Goal: Task Accomplishment & Management: Complete application form

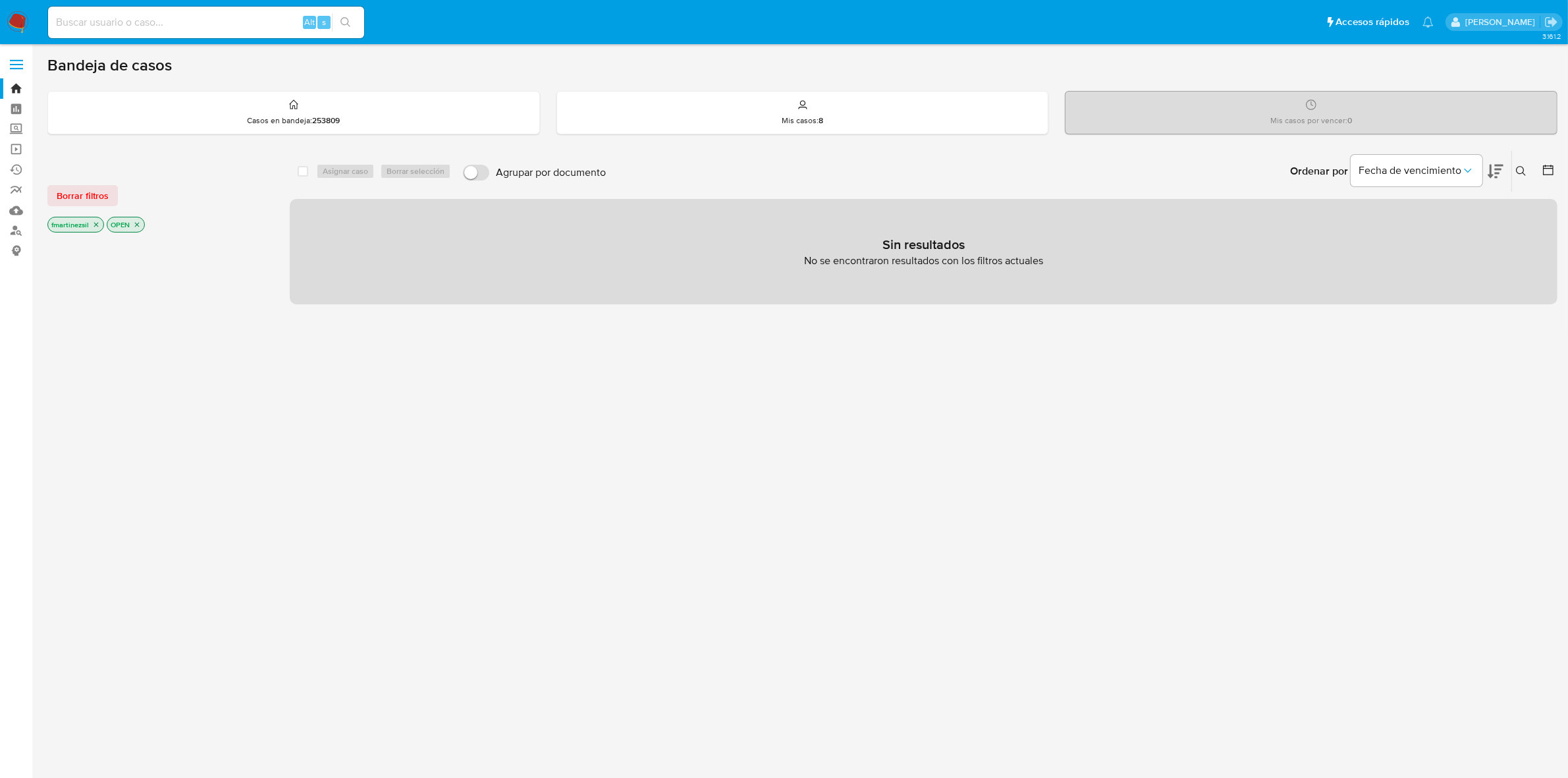
click at [232, 23] on input at bounding box center [206, 22] width 316 height 17
paste input "2110291125"
type input "2110291125"
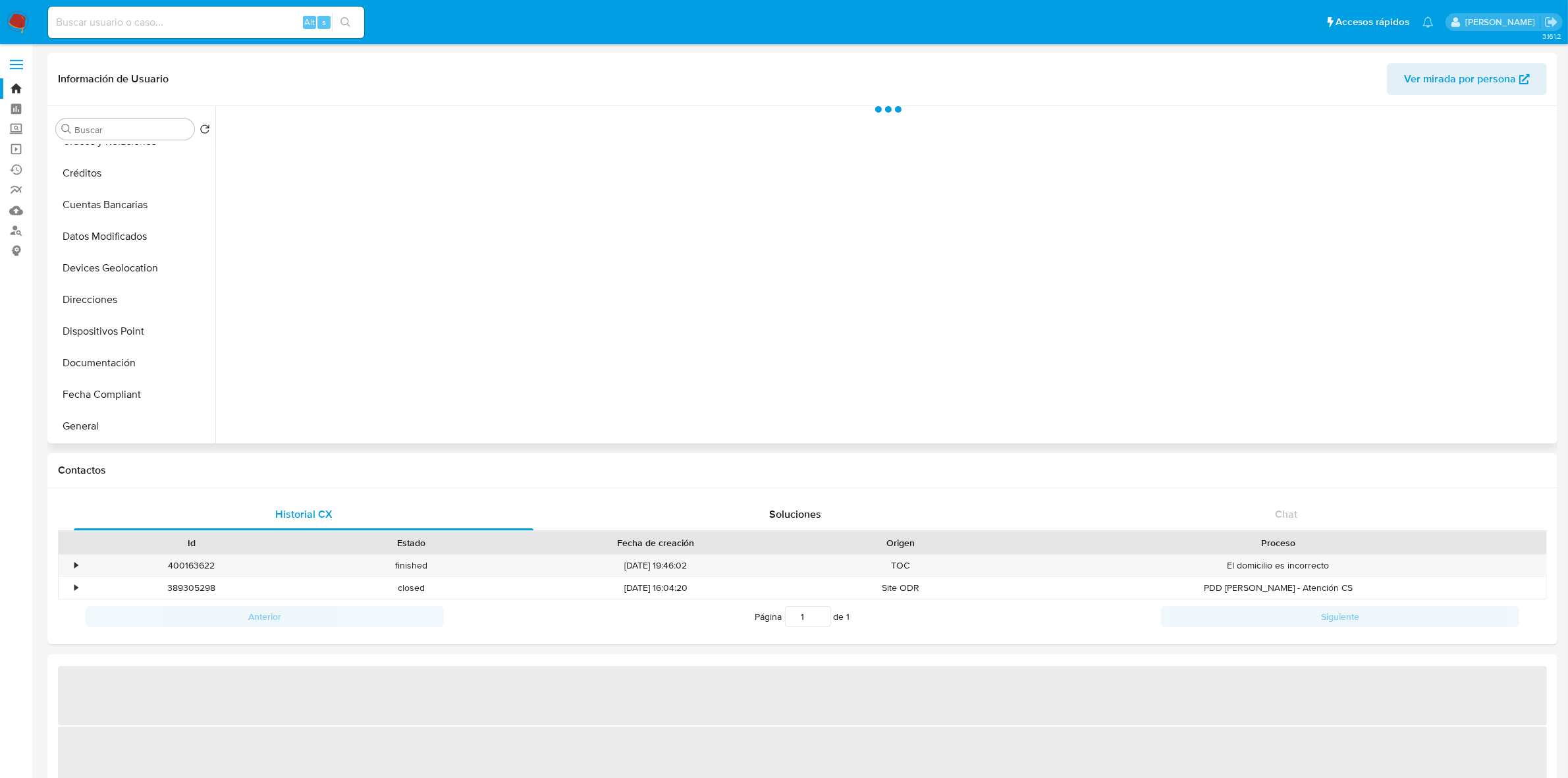
select select "10"
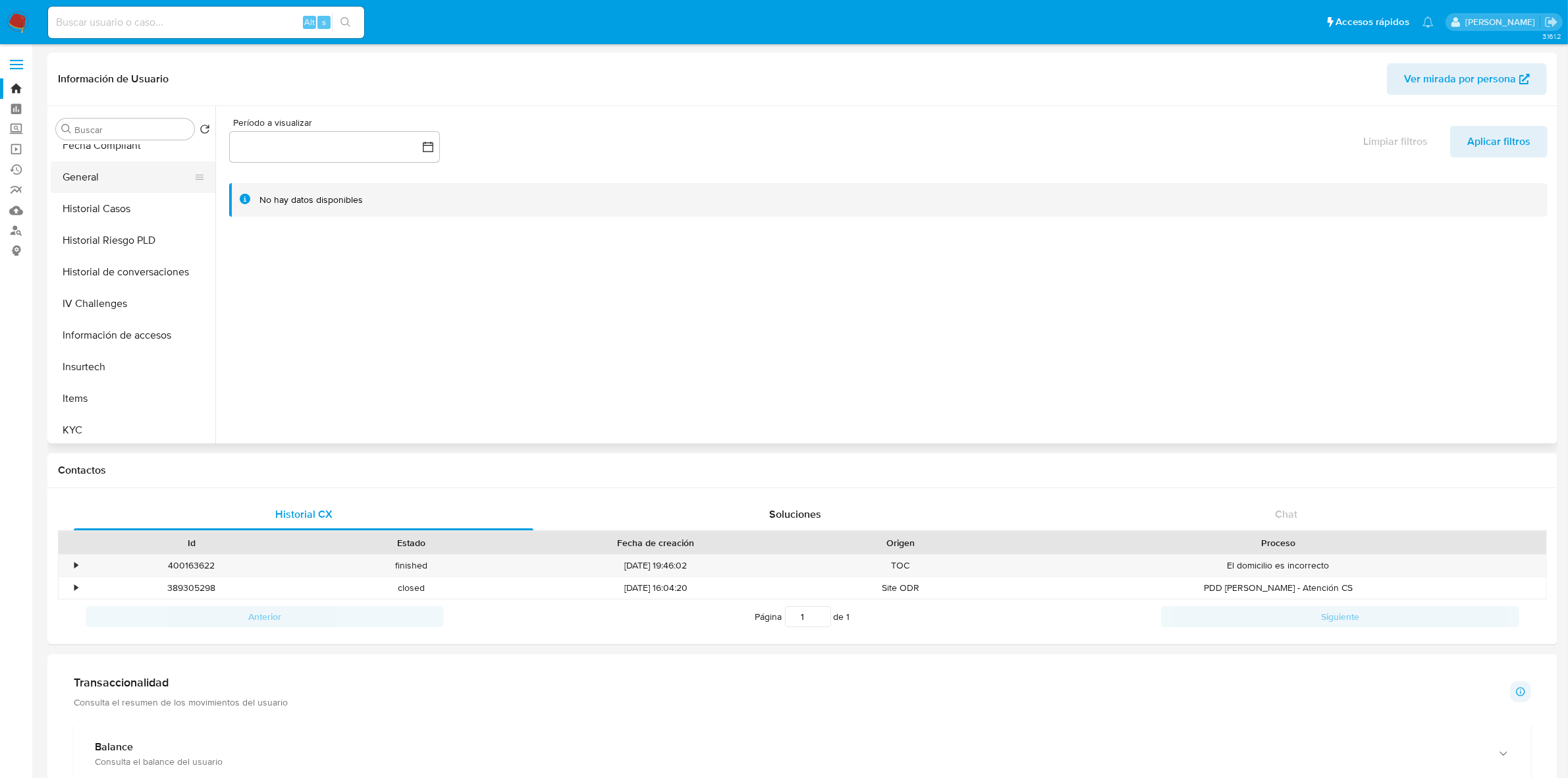
scroll to position [412, 0]
click at [110, 353] on button "KYC" at bounding box center [127, 350] width 154 height 32
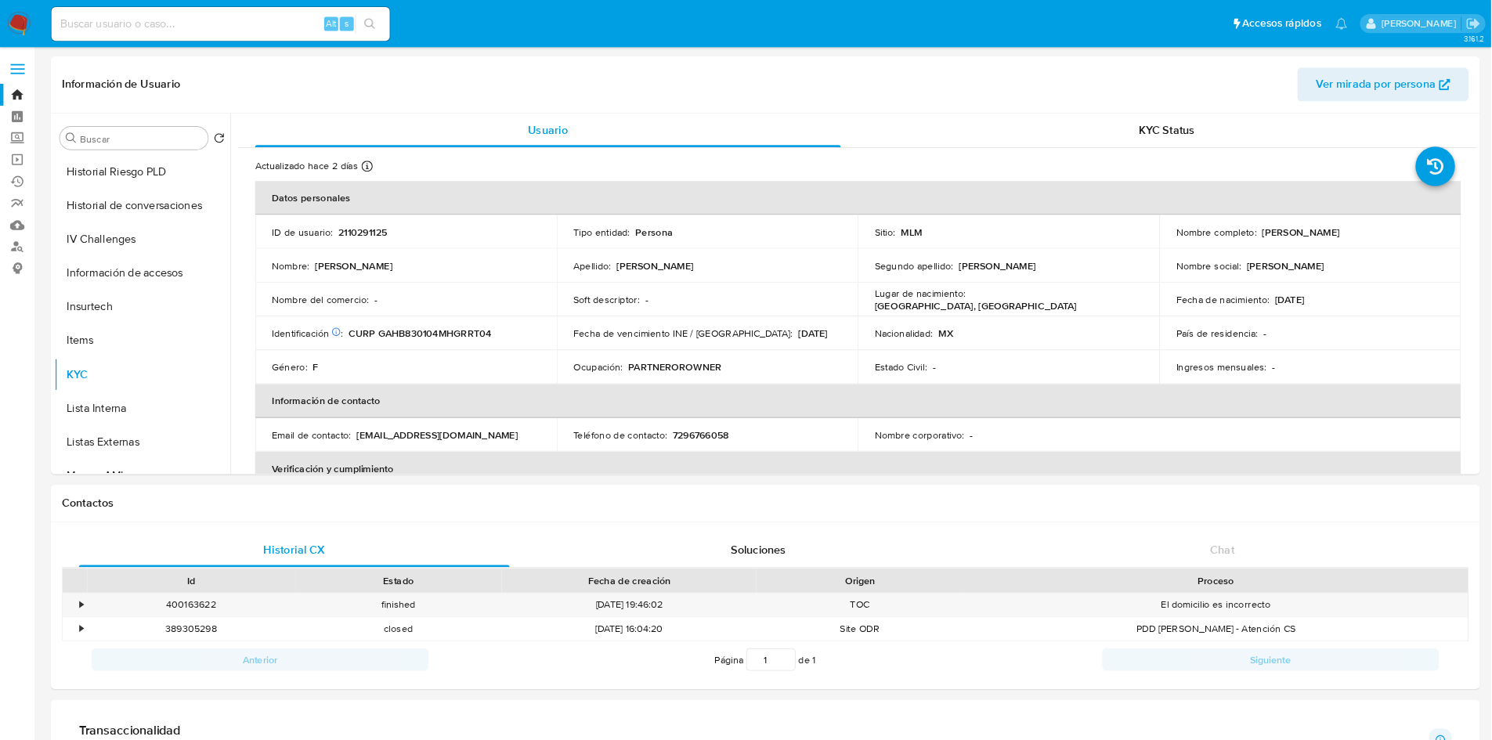
scroll to position [490, 0]
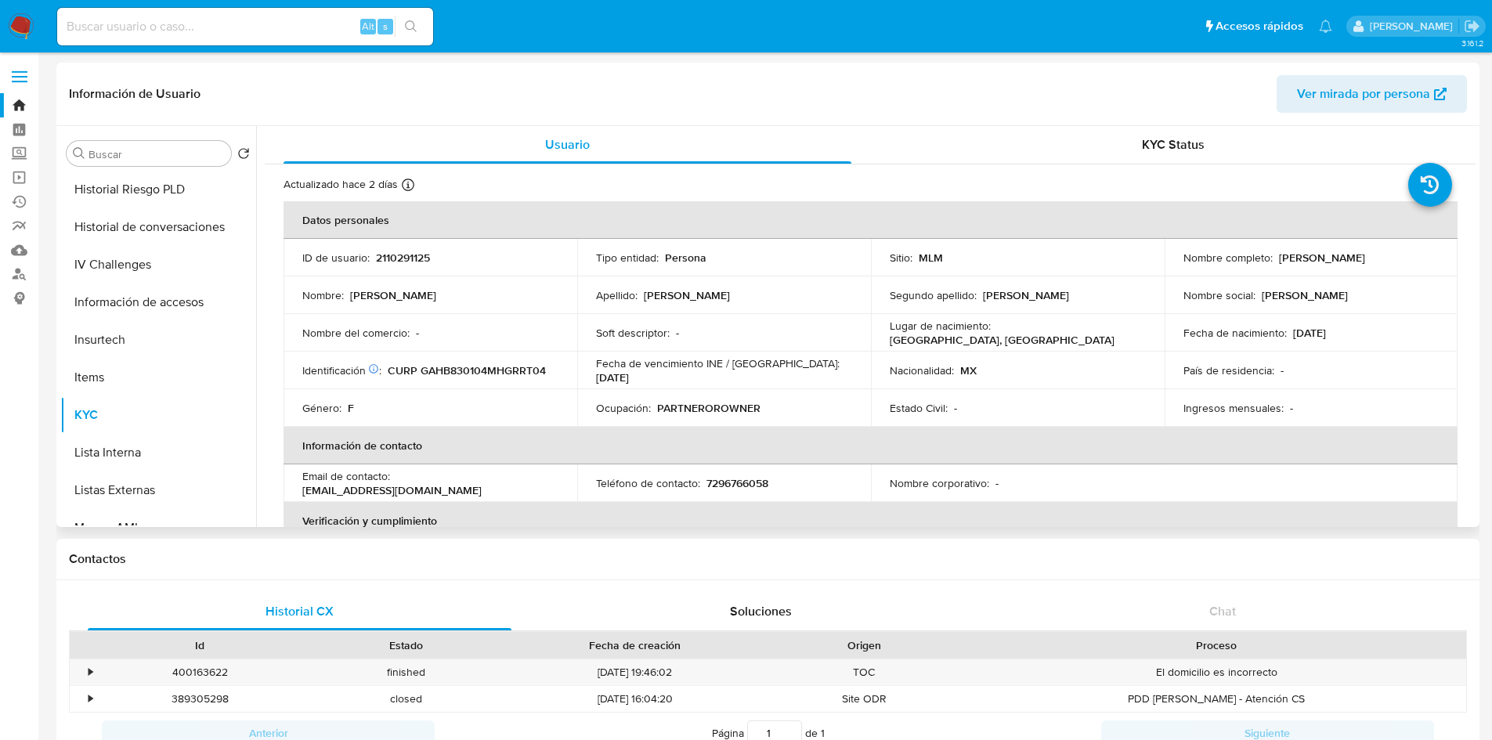
drag, startPoint x: 1864, startPoint y: 0, endPoint x: 904, endPoint y: 308, distance: 1008.4
click at [904, 308] on td "Segundo apellido : Hernandez" at bounding box center [1018, 295] width 294 height 38
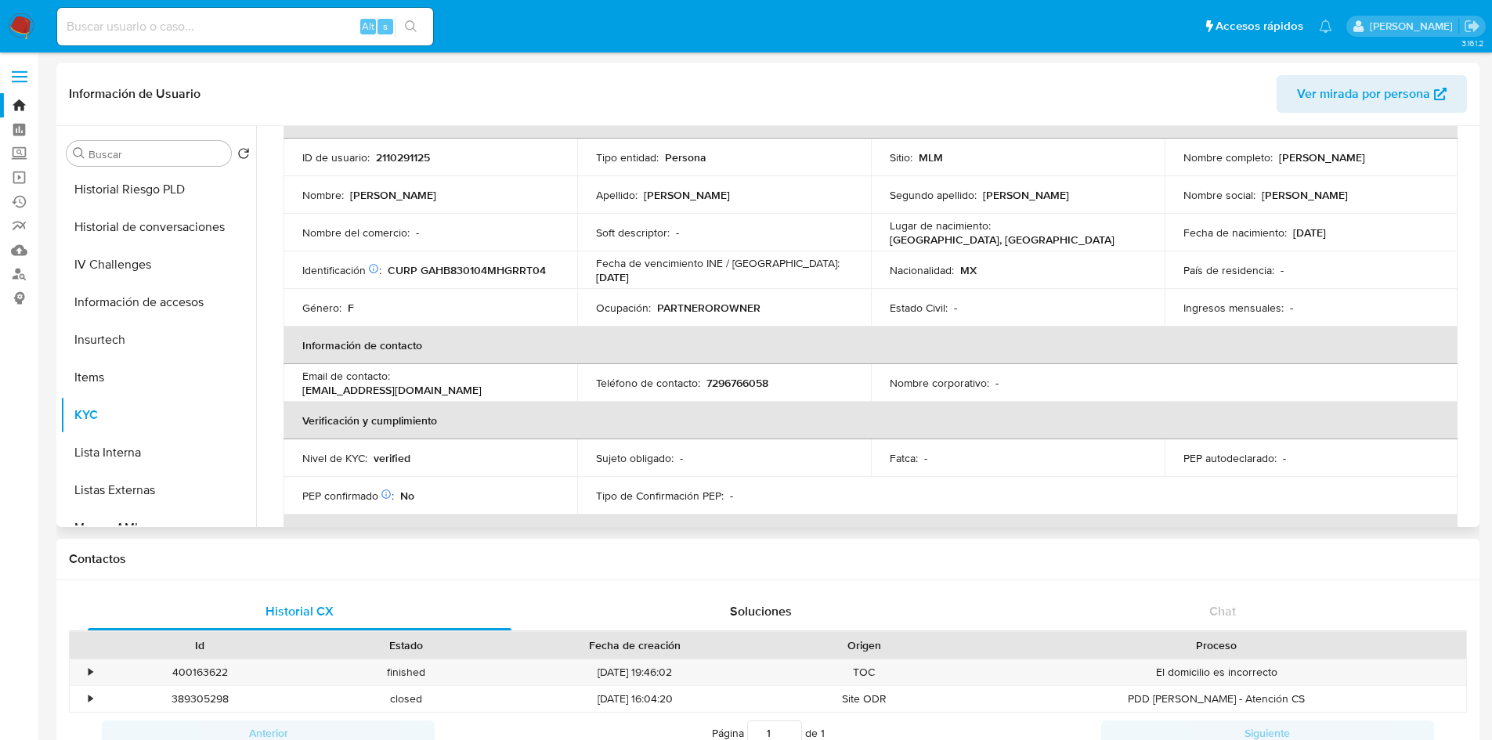
scroll to position [0, 0]
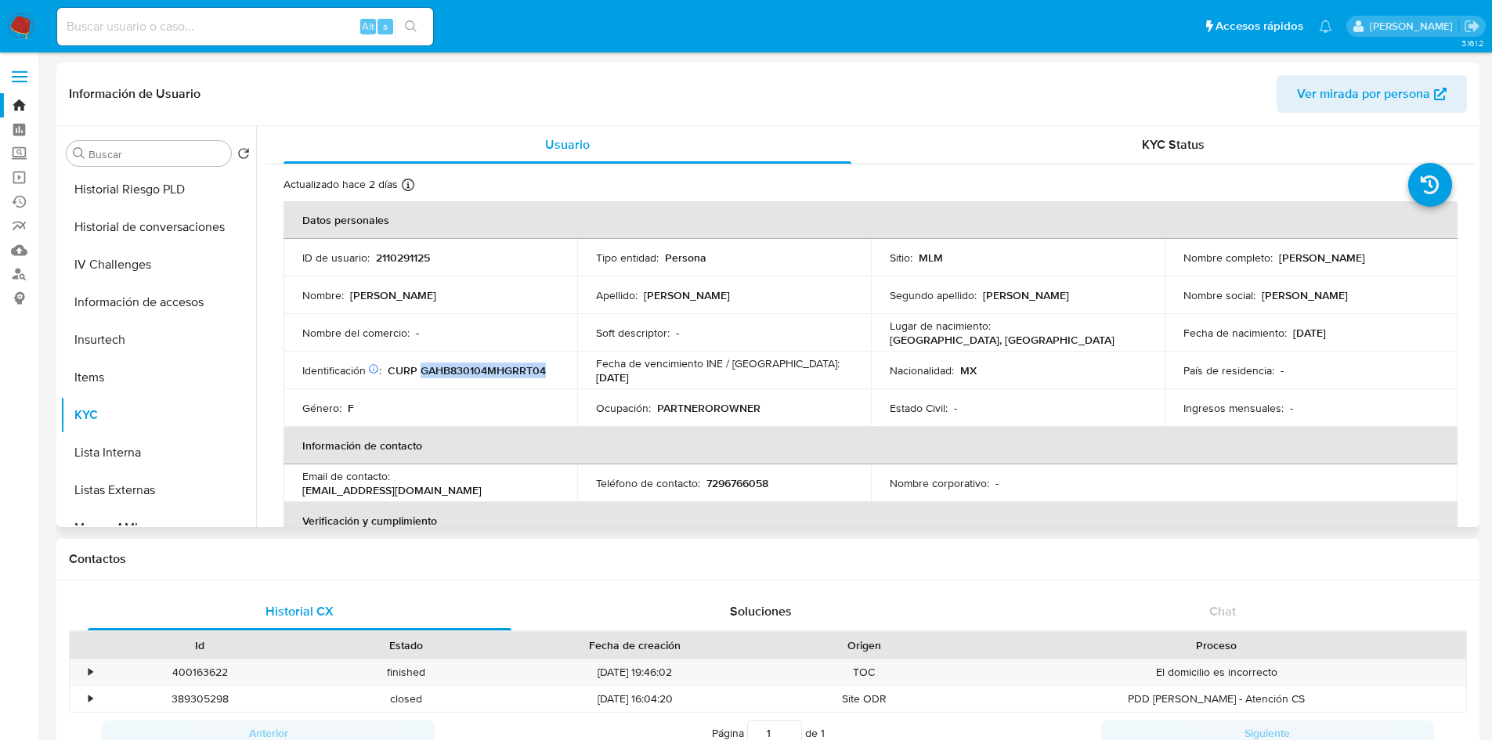
drag, startPoint x: 558, startPoint y: 372, endPoint x: 419, endPoint y: 370, distance: 138.6
click at [419, 370] on td "Identificación CIC: 207369144 : CURP GAHB830104MHGRRT04" at bounding box center [431, 371] width 294 height 38
copy p "GAHB830104MHGRRT04"
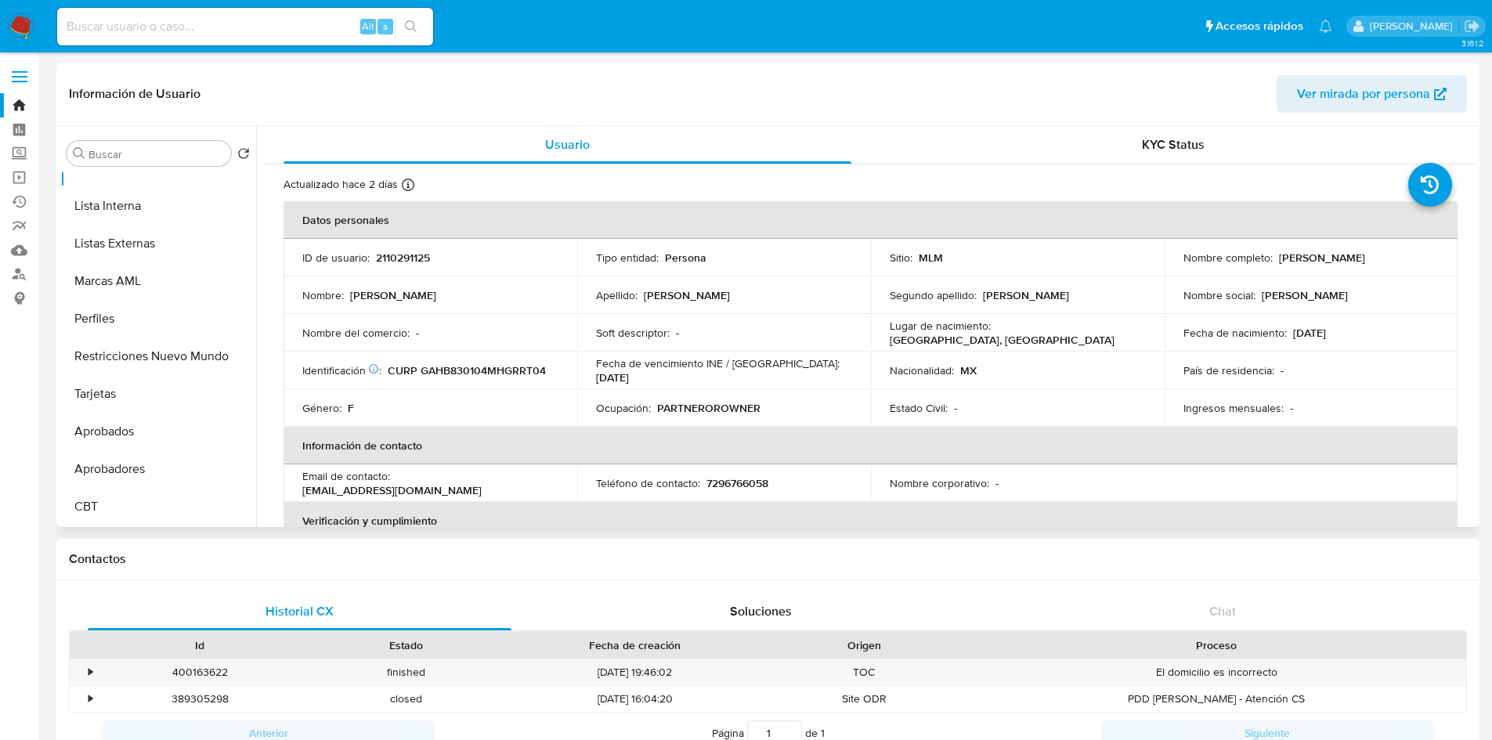
click at [557, 368] on td "Identificación CIC: 207369144 : CURP GAHB830104MHGRRT04" at bounding box center [431, 371] width 294 height 38
drag, startPoint x: 556, startPoint y: 368, endPoint x: 426, endPoint y: 363, distance: 130.1
click at [426, 363] on div "Identificación CIC: 207369144 : CURP GAHB830104MHGRRT04" at bounding box center [430, 370] width 256 height 14
click at [403, 259] on p "2110291125" at bounding box center [403, 258] width 54 height 14
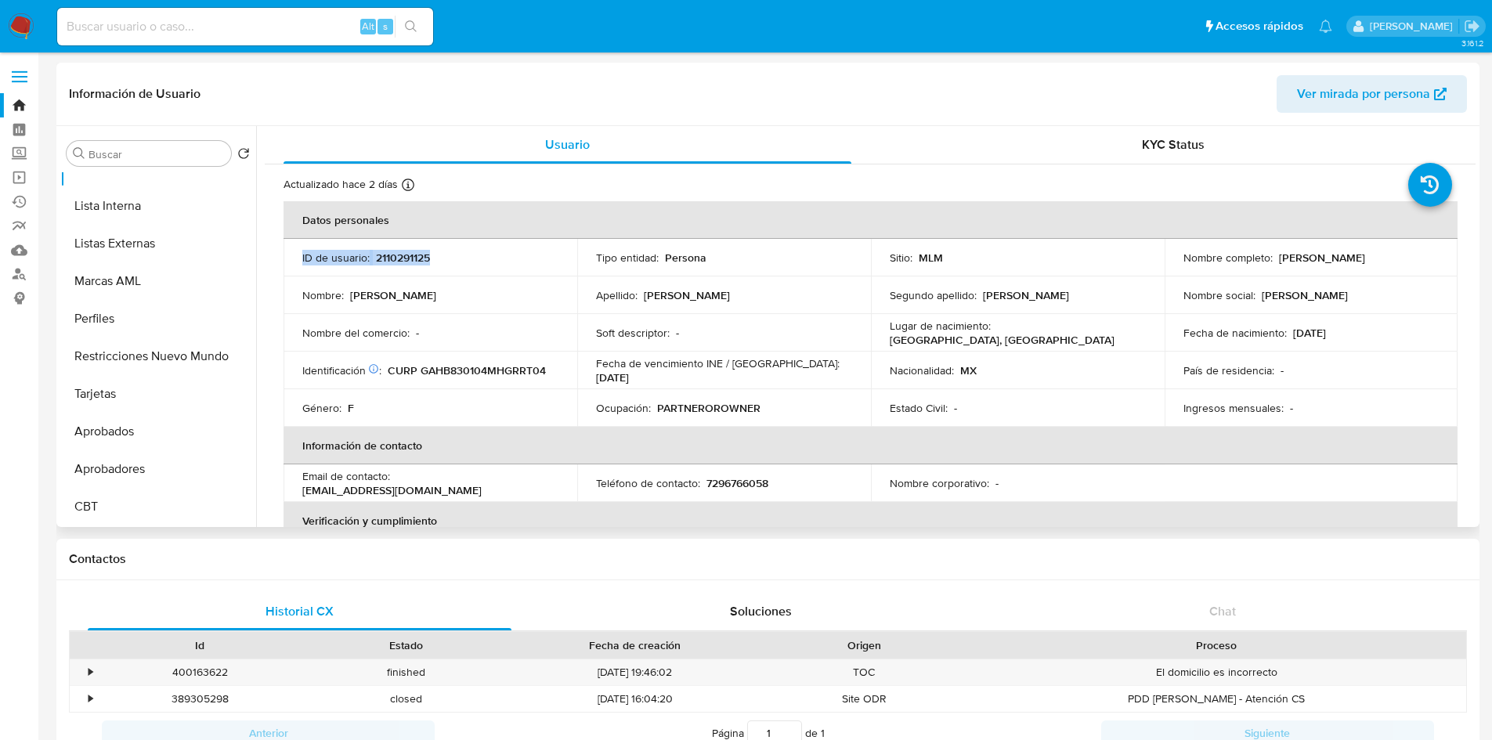
click at [403, 259] on p "2110291125" at bounding box center [403, 258] width 54 height 14
drag, startPoint x: 555, startPoint y: 378, endPoint x: 421, endPoint y: 367, distance: 133.6
click at [421, 367] on td "Identificación CIC: 207369144 : CURP GAHB830104MHGRRT04" at bounding box center [431, 371] width 294 height 38
click at [415, 367] on p "CURP GAHB830104MHGRRT04" at bounding box center [467, 370] width 158 height 14
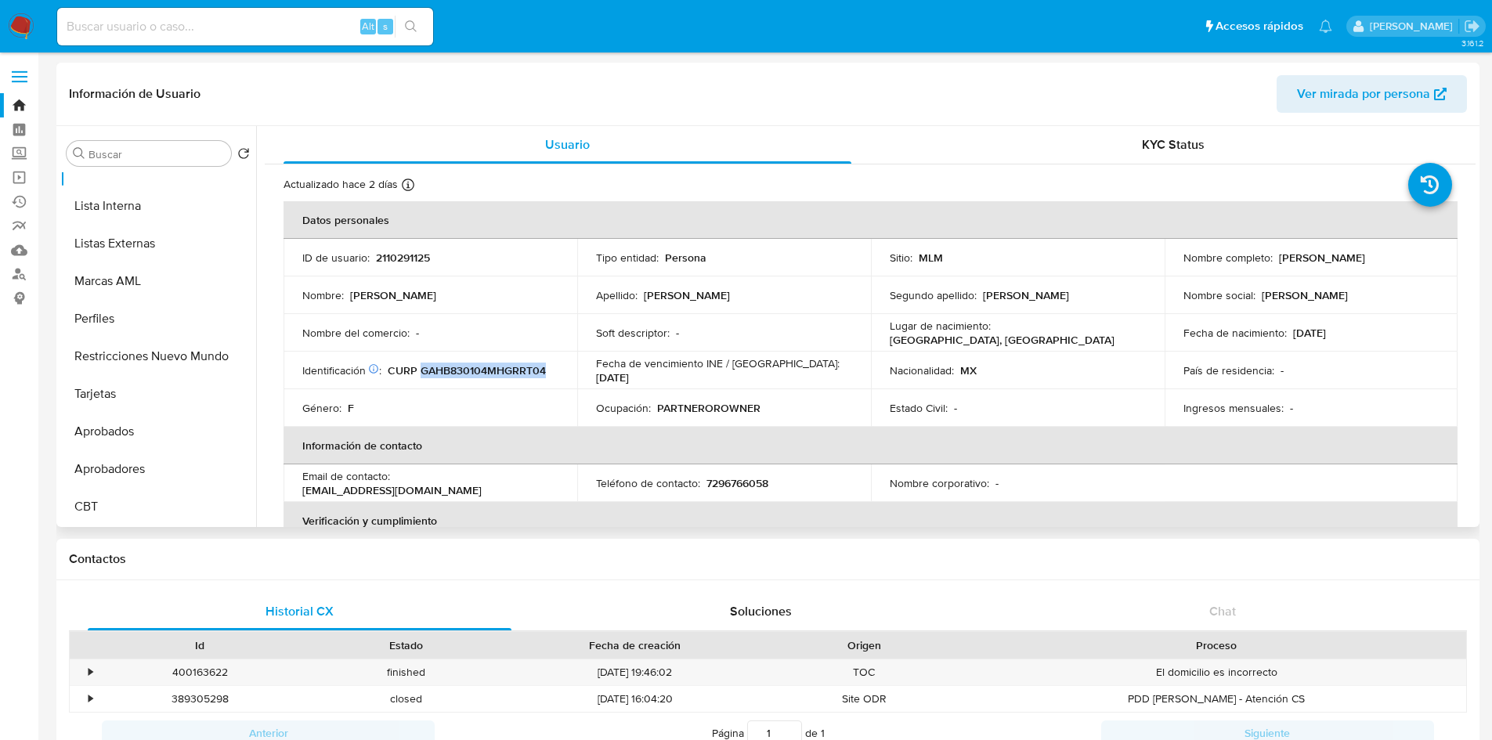
drag, startPoint x: 550, startPoint y: 368, endPoint x: 419, endPoint y: 367, distance: 130.8
click at [419, 367] on div "Identificación CIC: 207369144 : CURP GAHB830104MHGRRT04" at bounding box center [430, 370] width 256 height 14
copy p "GAHB830104MHGRRT04"
click at [25, 67] on label at bounding box center [19, 76] width 39 height 33
click at [0, 0] on input "checkbox" at bounding box center [0, 0] width 0 height 0
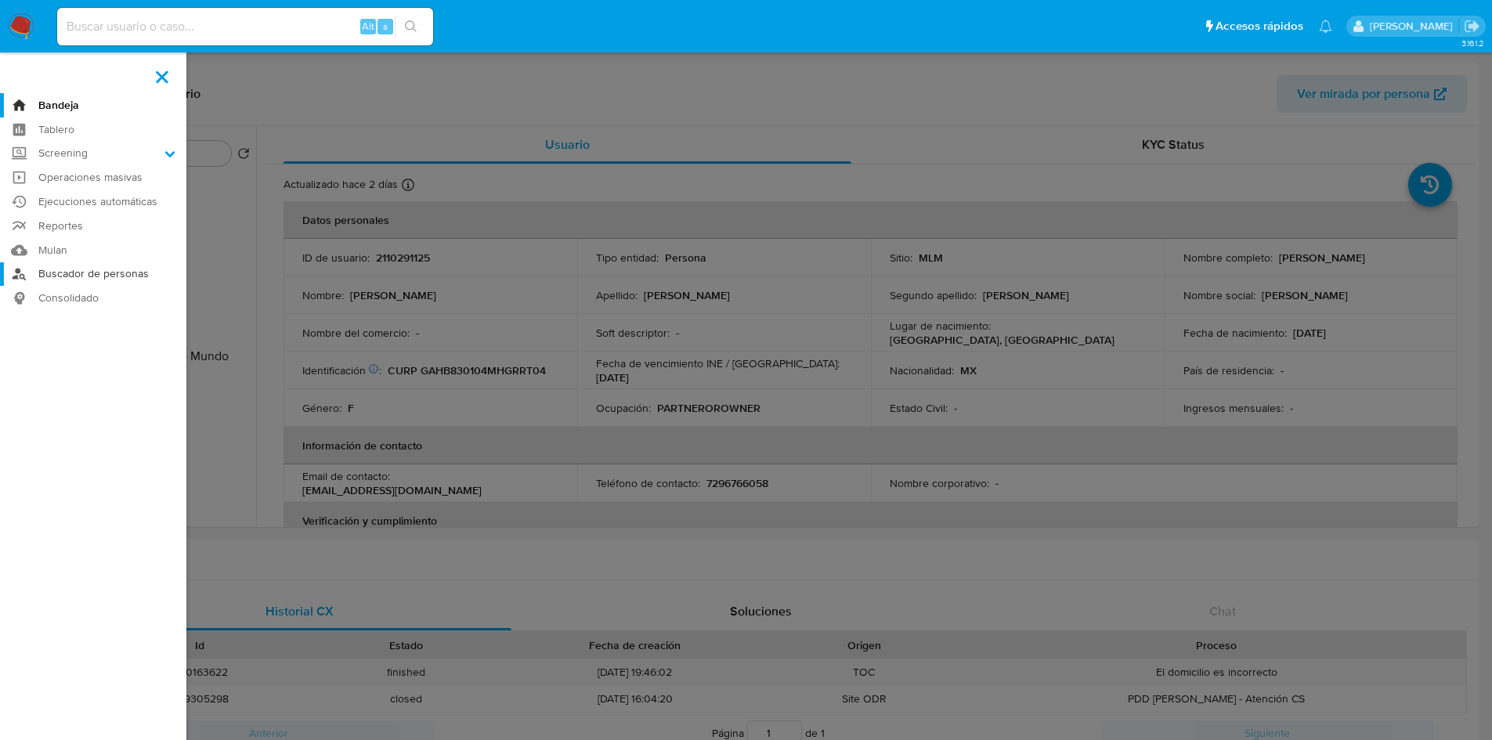
click at [132, 271] on link "Buscador de personas" at bounding box center [93, 274] width 186 height 24
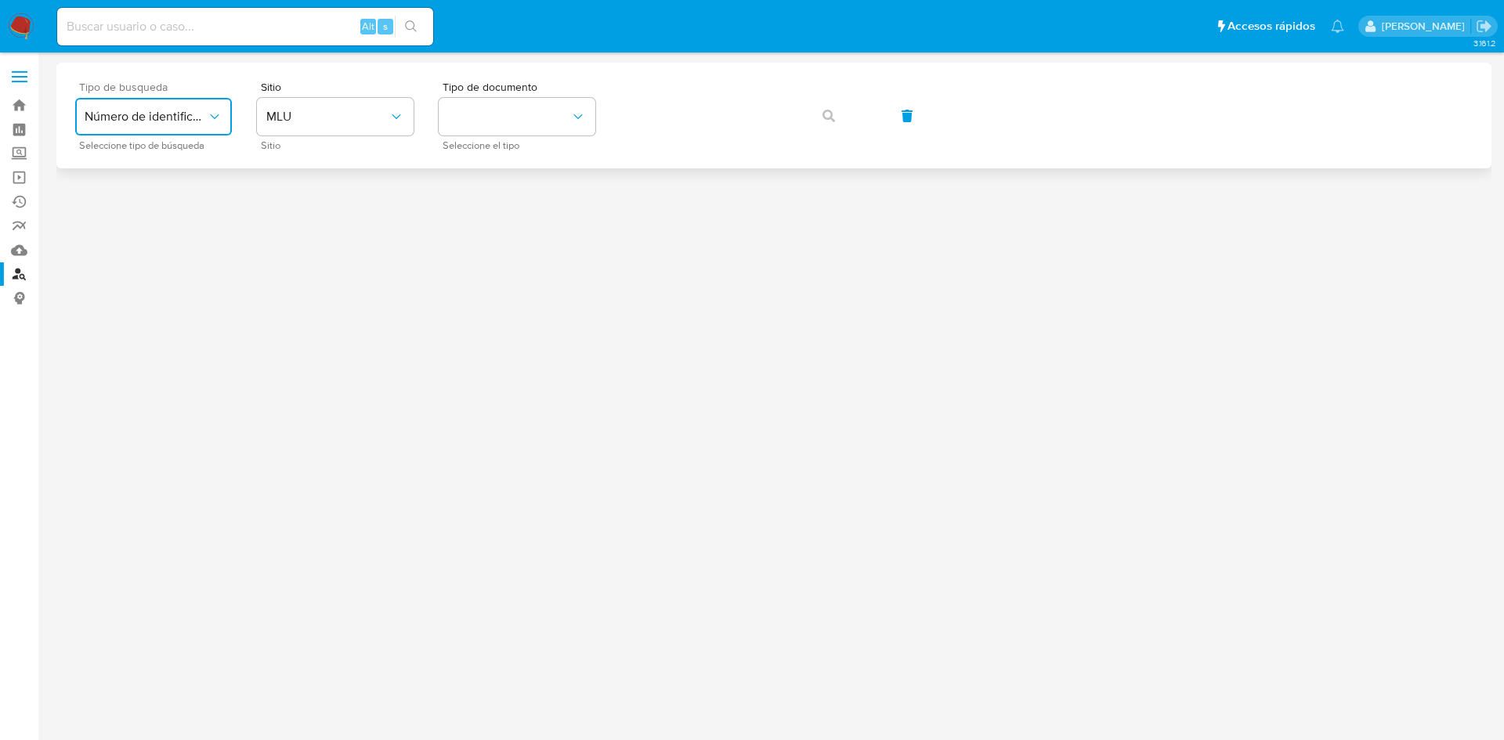
click at [147, 107] on button "Número de identificación" at bounding box center [153, 117] width 157 height 38
click at [139, 174] on span "Número de identificación" at bounding box center [149, 166] width 128 height 31
click at [336, 118] on button "site_id" at bounding box center [335, 117] width 157 height 38
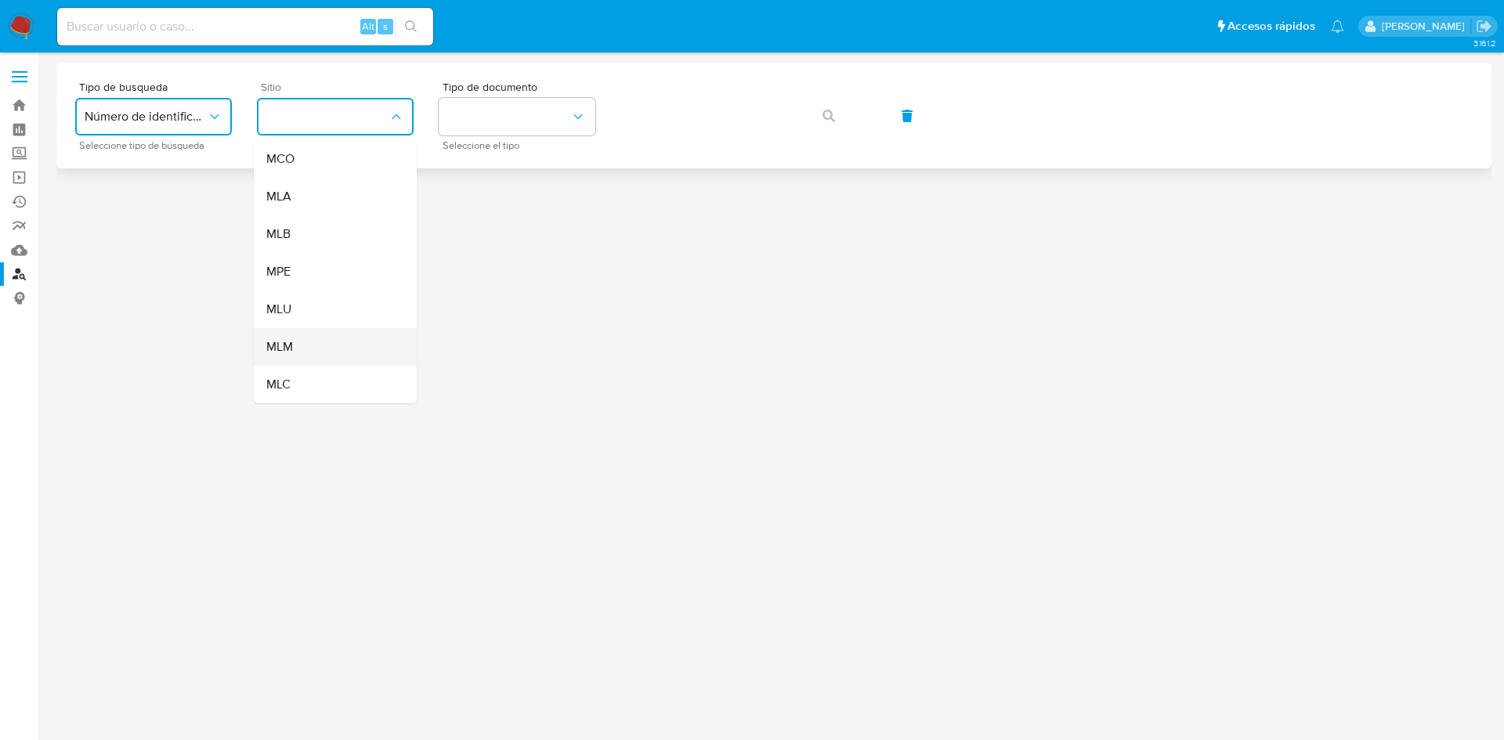
click at [329, 337] on div "MLM" at bounding box center [330, 347] width 128 height 38
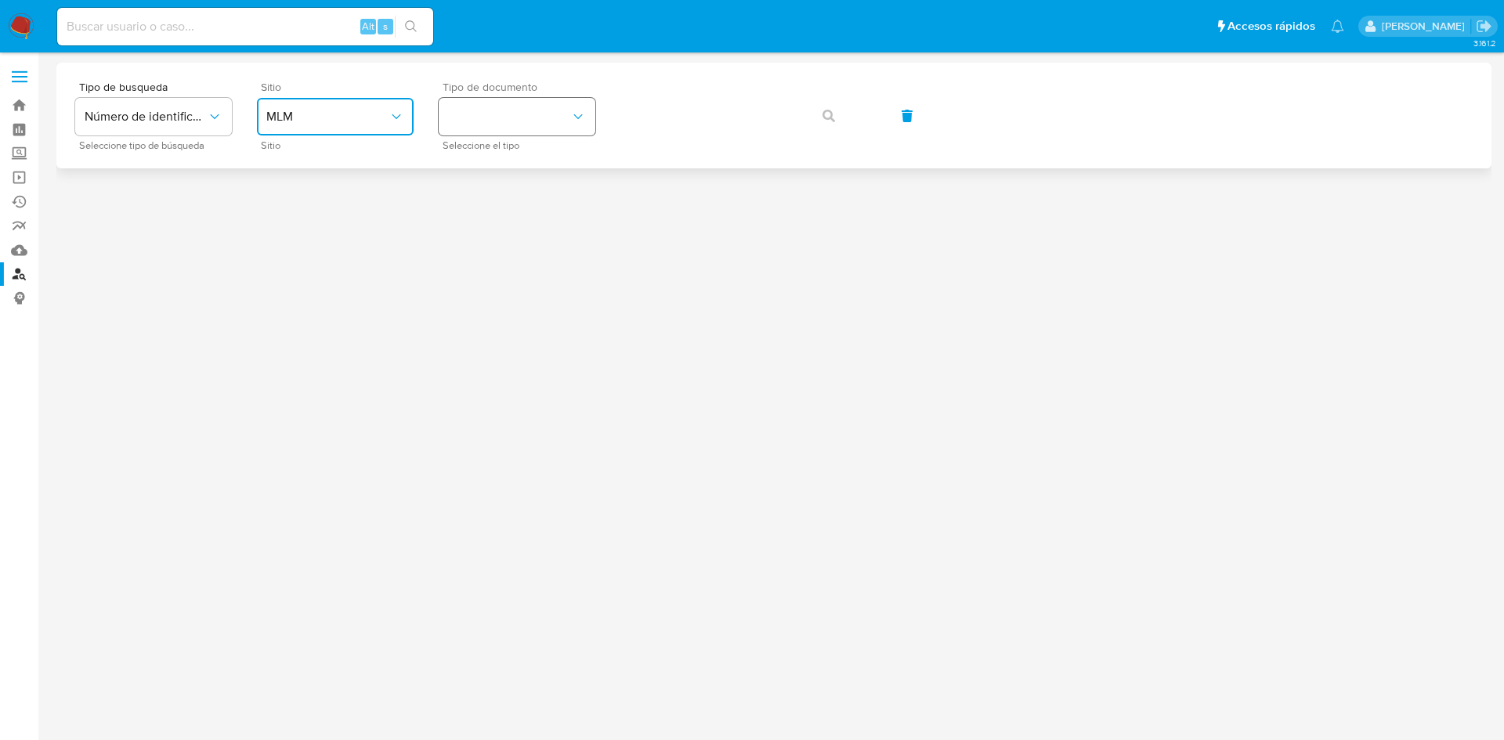
click at [514, 125] on button "identificationType" at bounding box center [517, 117] width 157 height 38
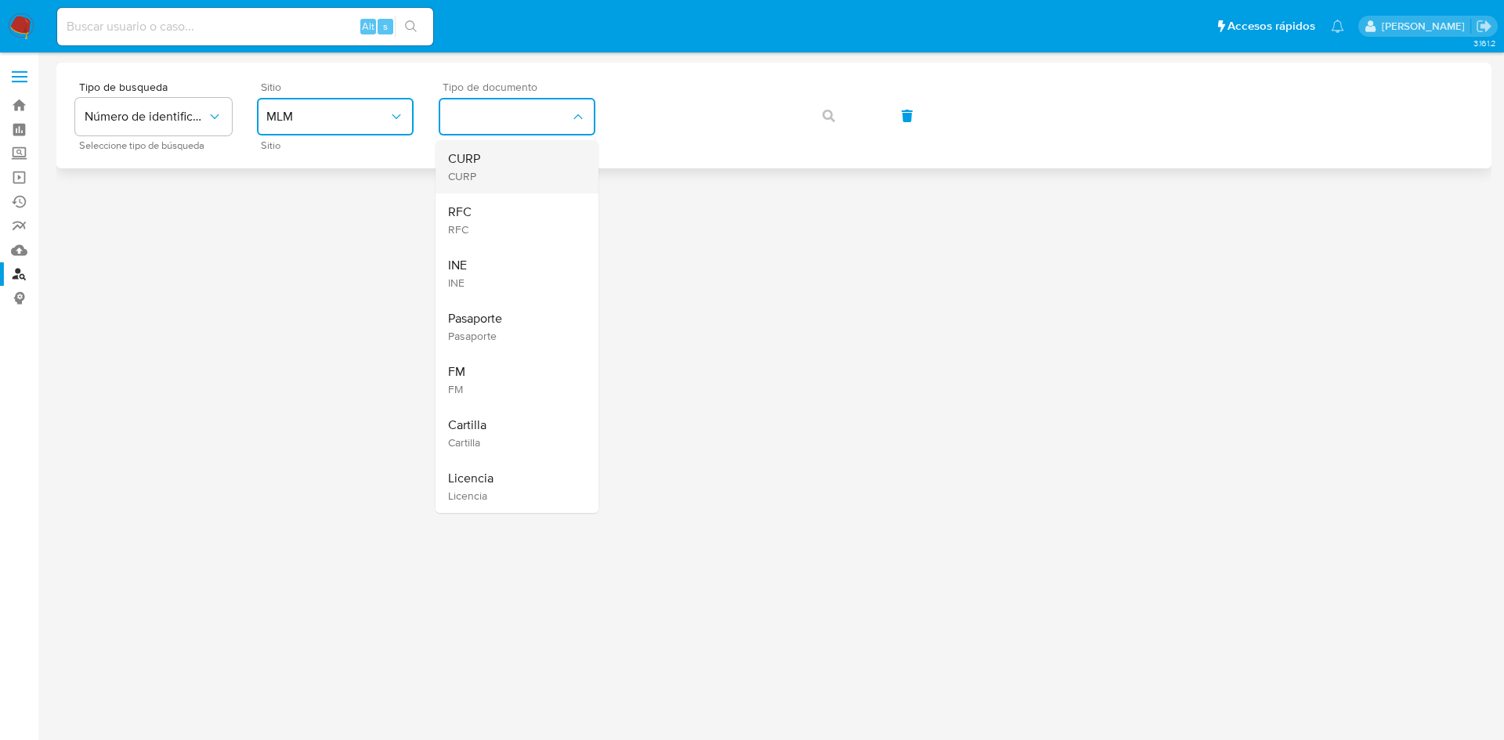
click at [490, 179] on div "CURP CURP" at bounding box center [512, 166] width 128 height 53
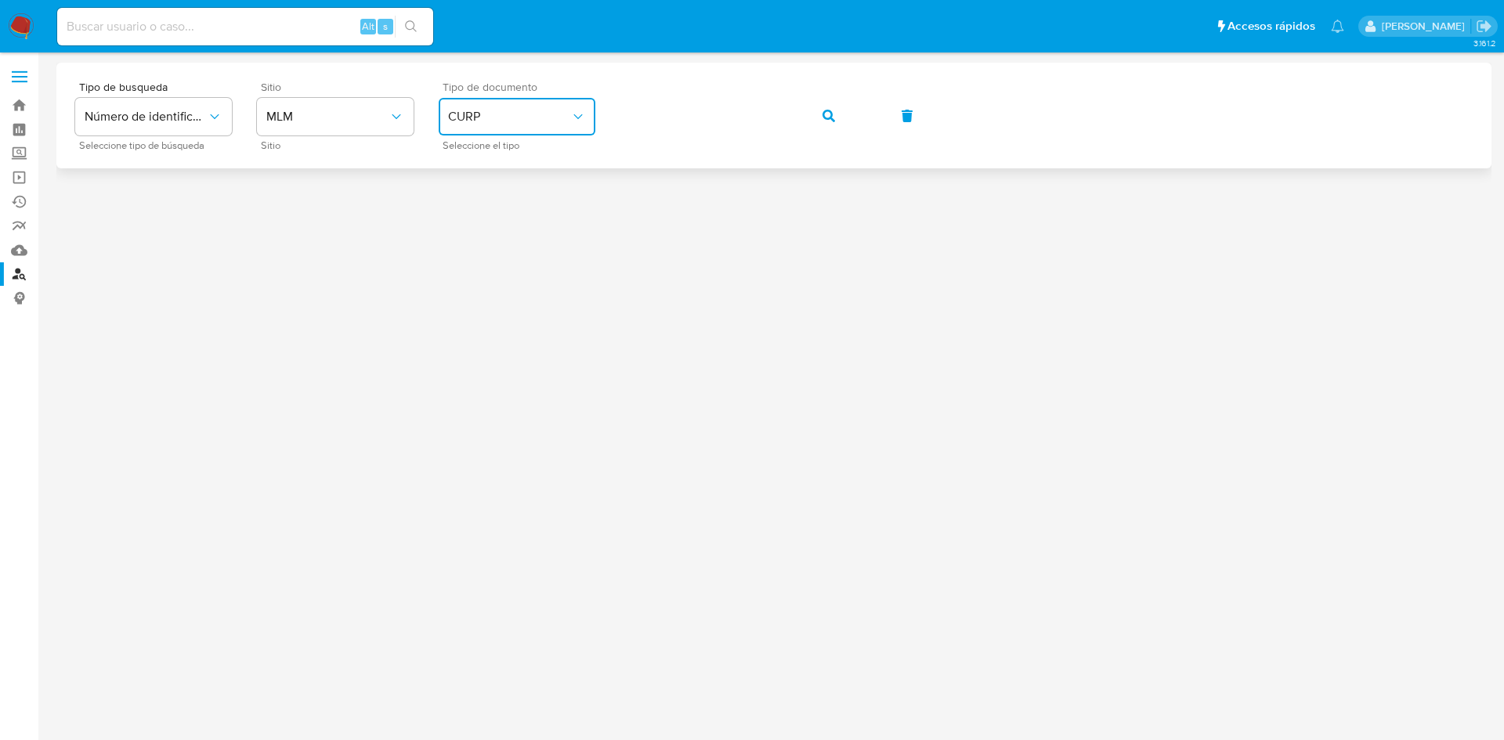
click at [23, 76] on span at bounding box center [20, 77] width 16 height 2
click at [0, 0] on input "checkbox" at bounding box center [0, 0] width 0 height 0
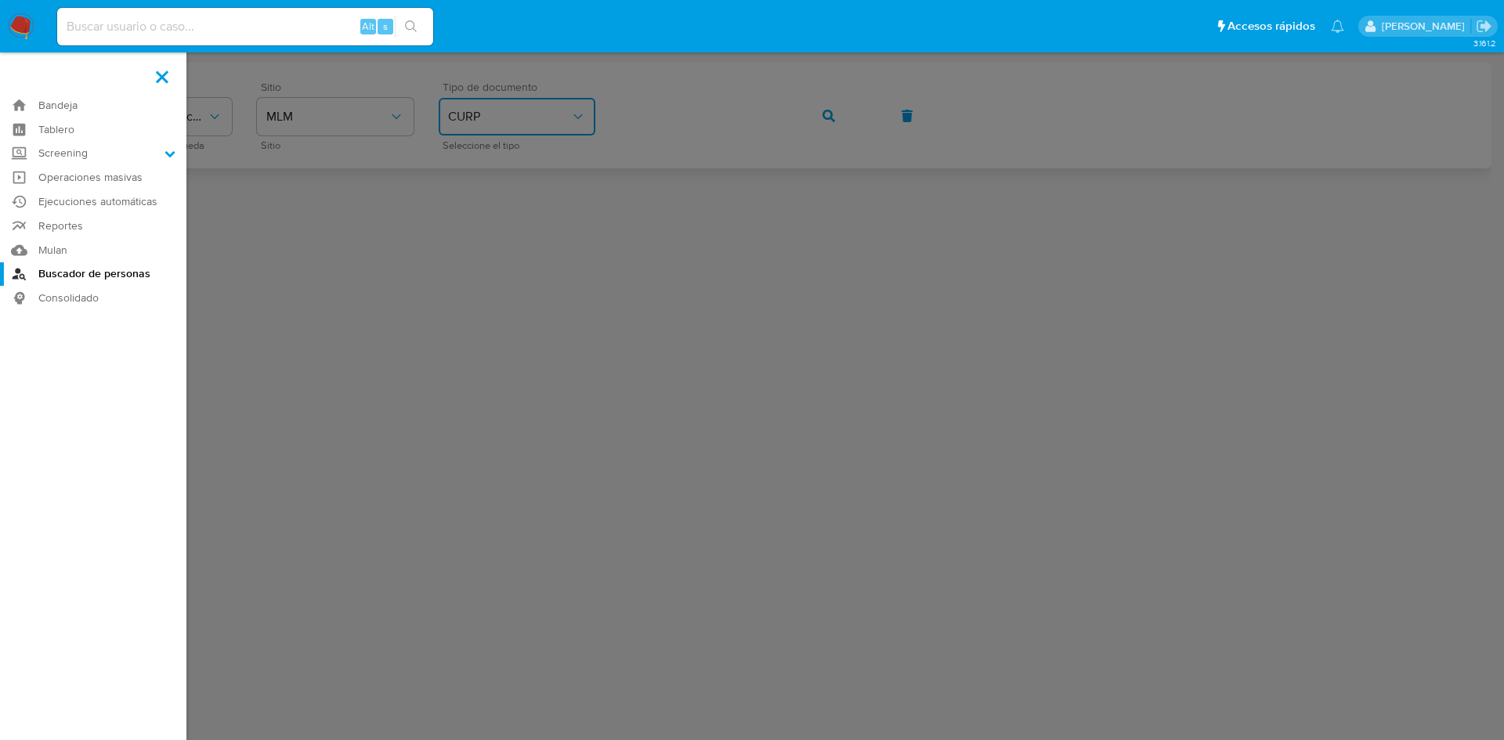
click at [651, 243] on label at bounding box center [752, 370] width 1504 height 740
click at [0, 0] on input "checkbox" at bounding box center [0, 0] width 0 height 0
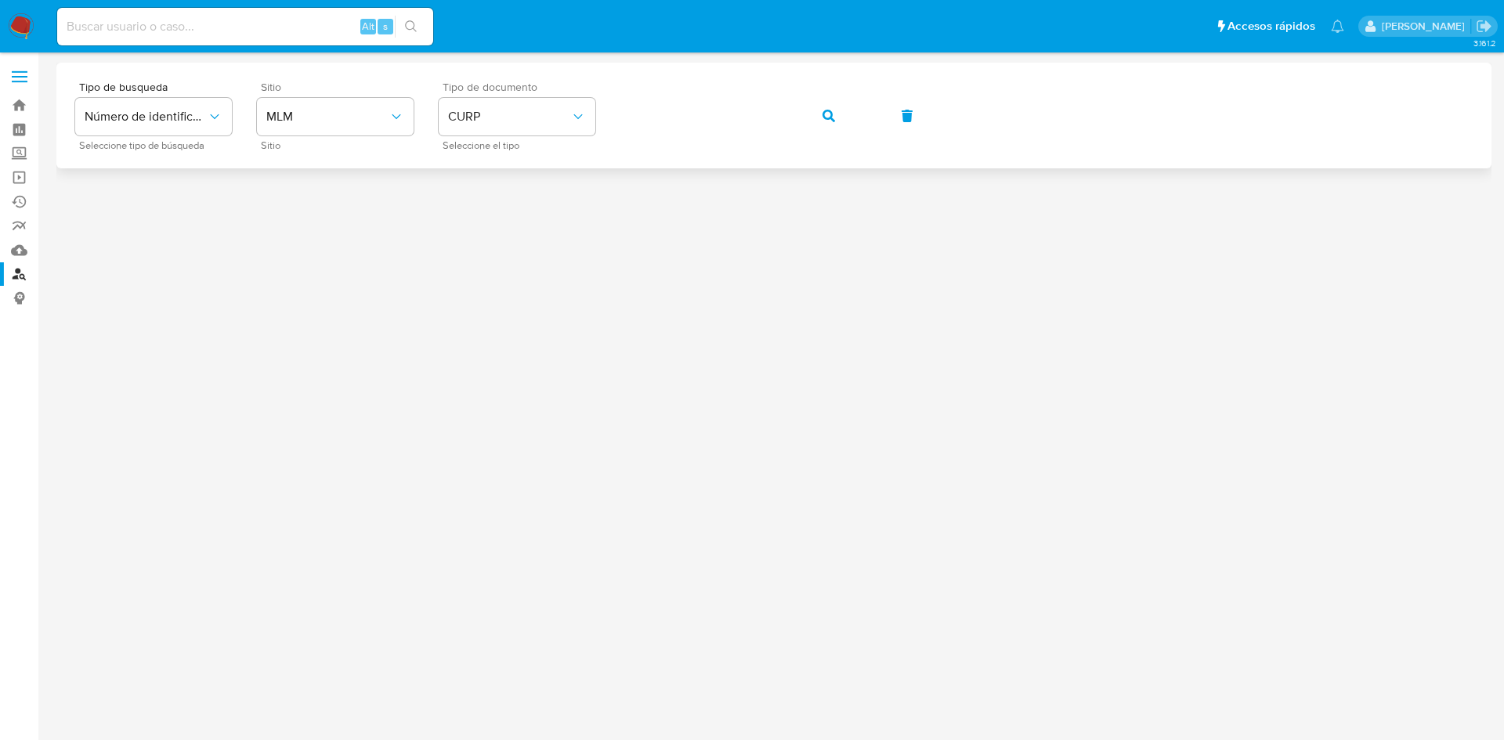
click at [828, 120] on icon "button" at bounding box center [828, 116] width 13 height 13
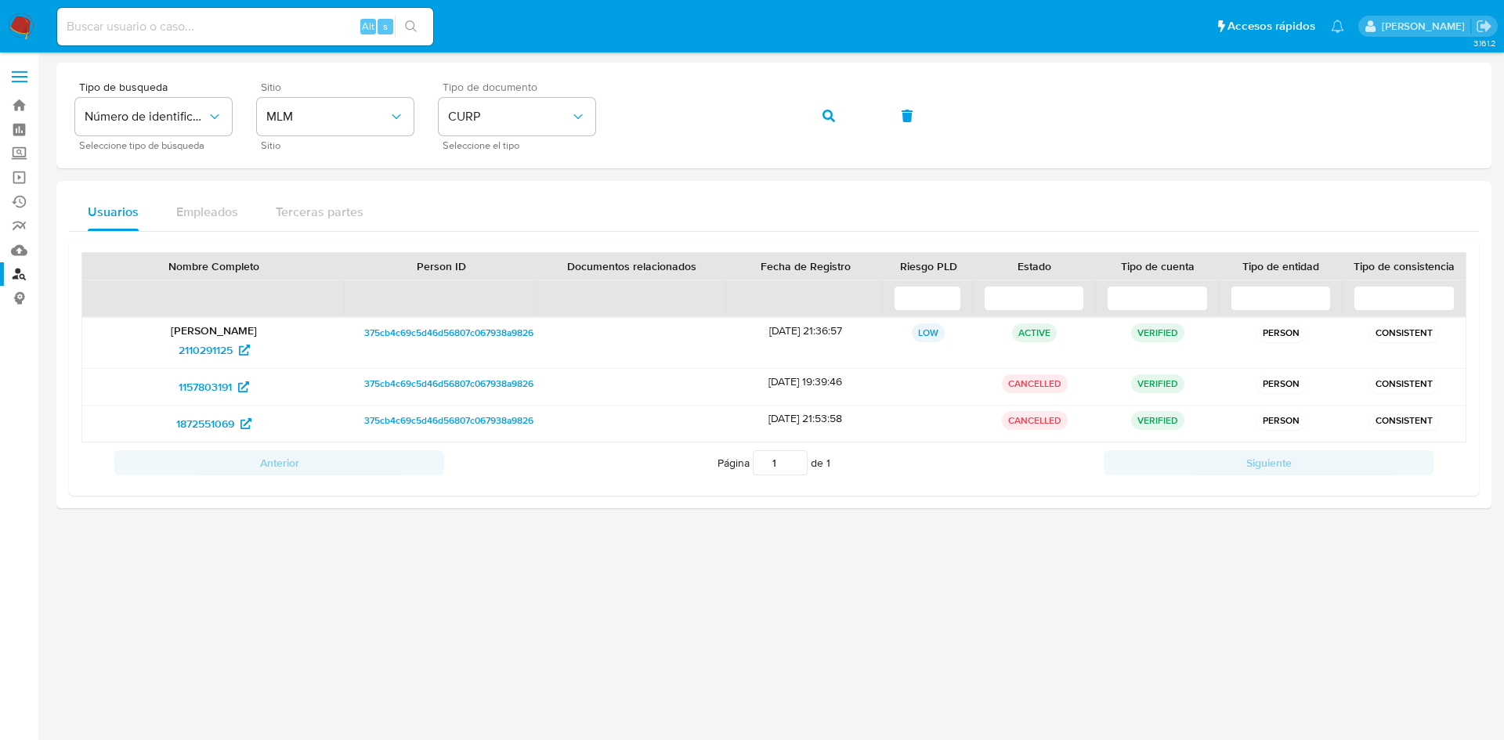
click at [16, 78] on label at bounding box center [19, 76] width 39 height 33
click at [0, 0] on input "checkbox" at bounding box center [0, 0] width 0 height 0
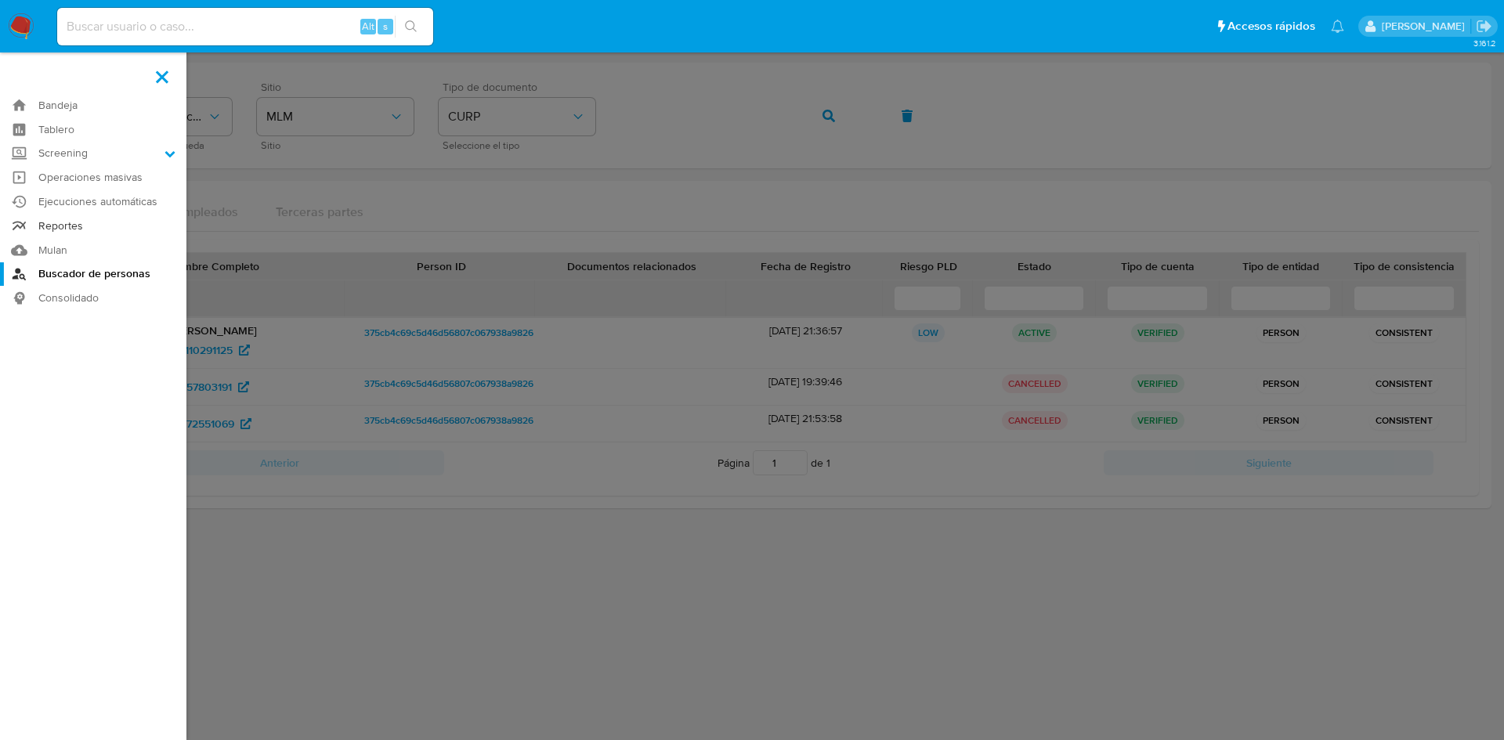
click at [77, 226] on link "Reportes" at bounding box center [93, 226] width 186 height 24
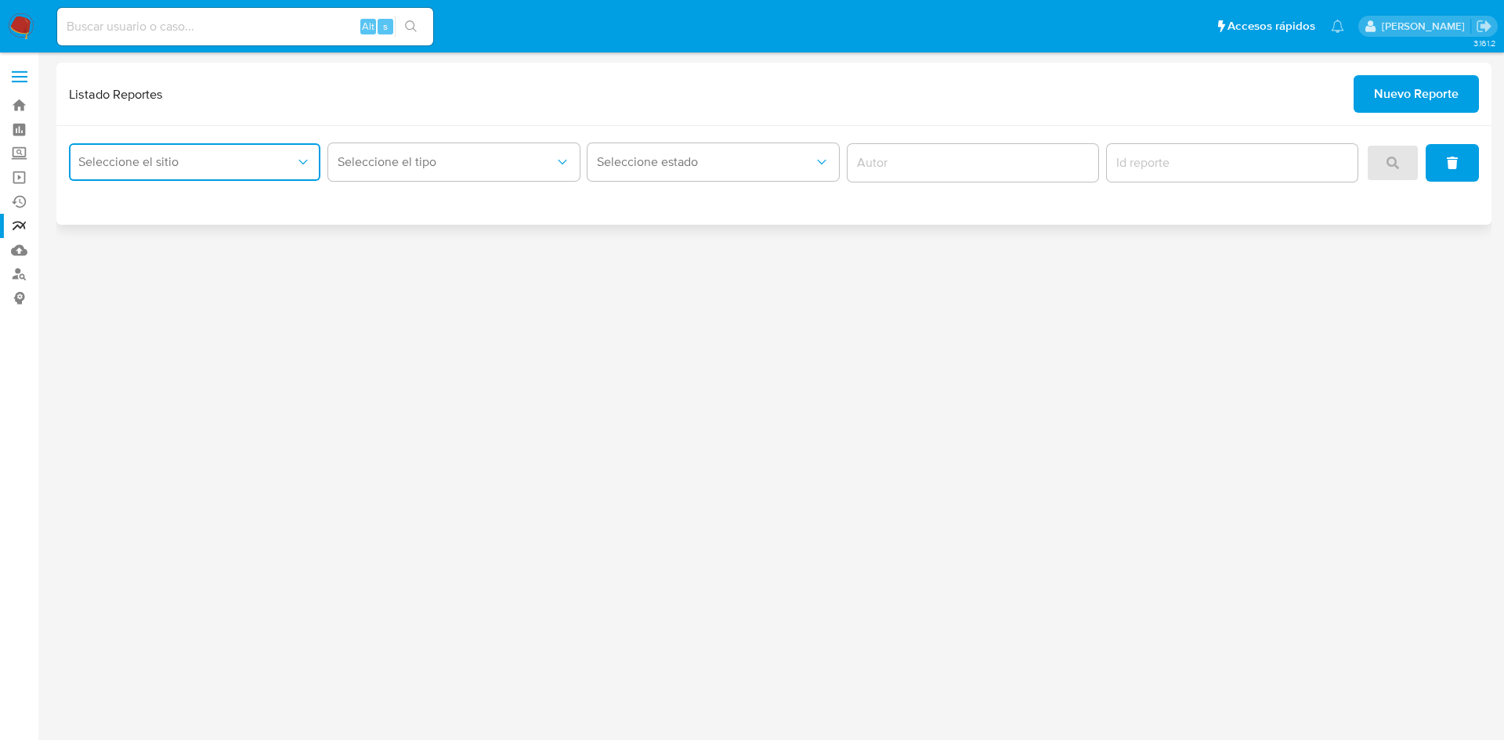
click at [247, 173] on button "Seleccione el sitio" at bounding box center [194, 162] width 251 height 38
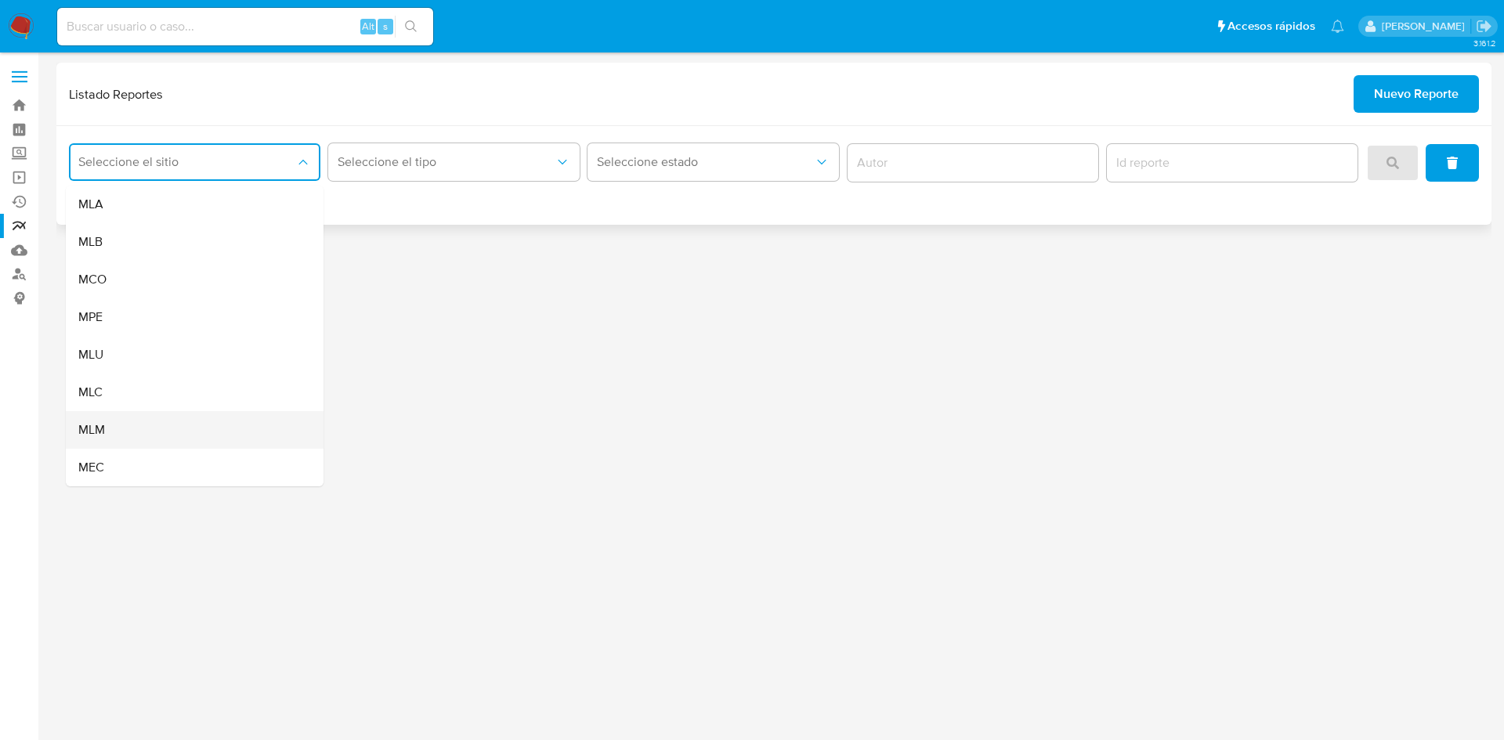
click at [110, 432] on div "MLM" at bounding box center [189, 430] width 223 height 38
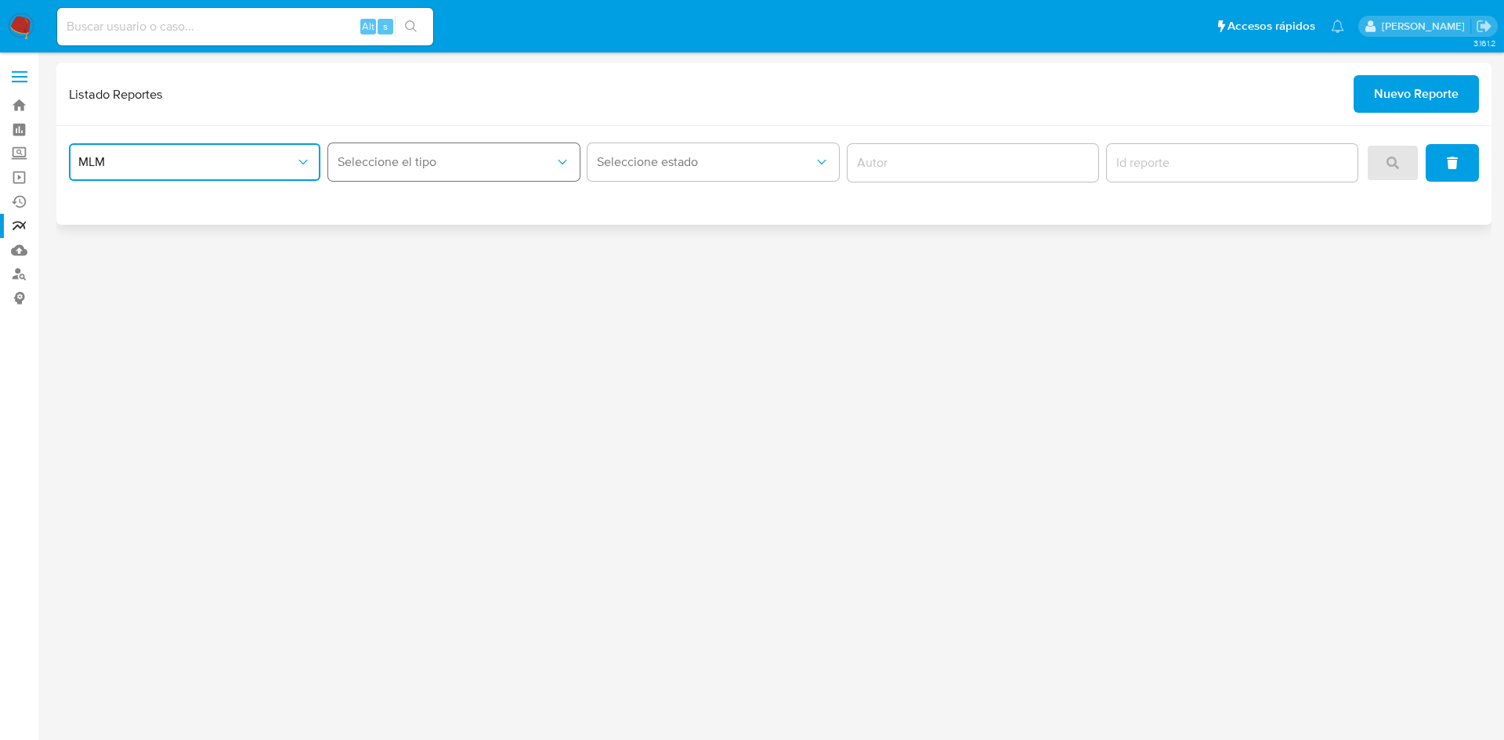
click at [407, 155] on button "Seleccione el tipo" at bounding box center [453, 162] width 251 height 38
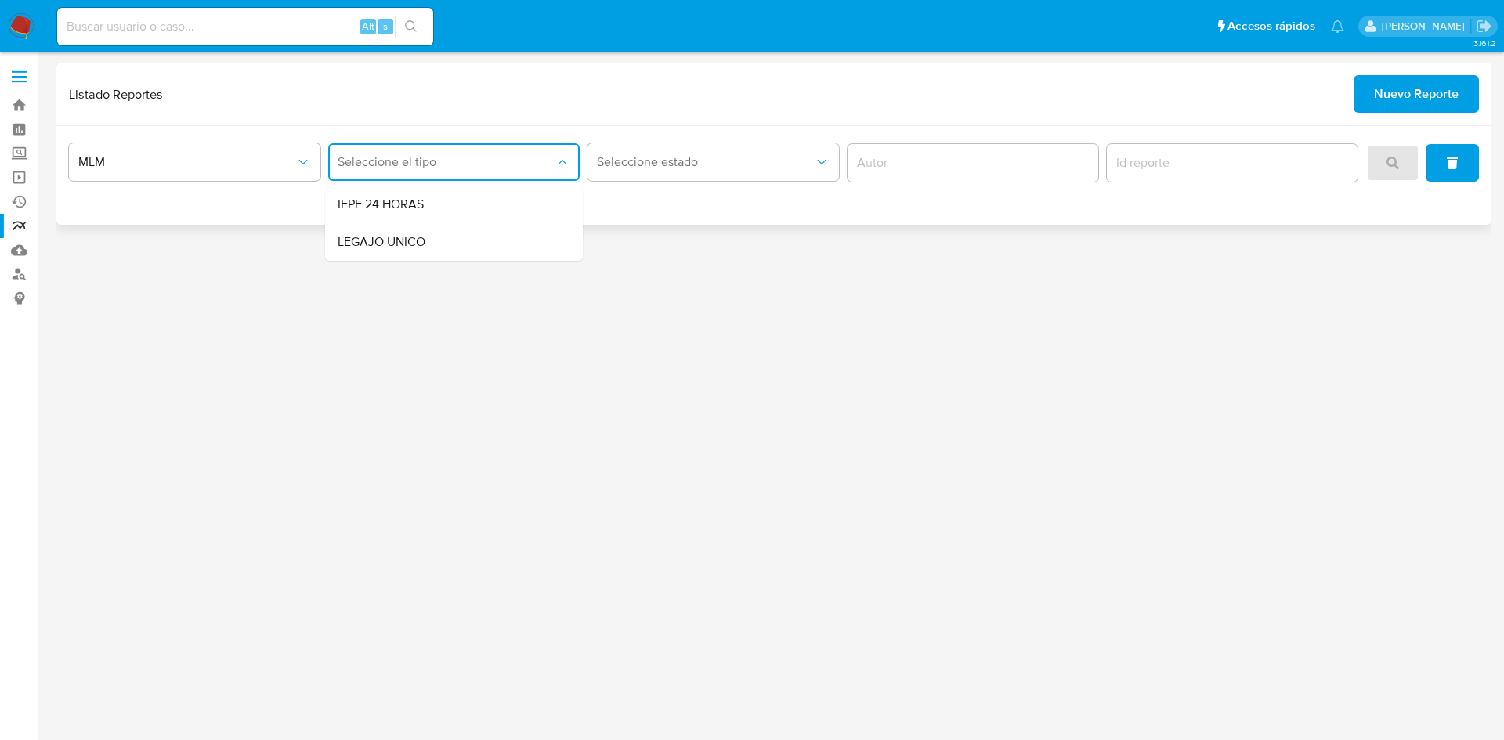
click at [449, 131] on div "MLM Seleccione el tipo IFPE 24 HORAS LEGAJO UNICO Seleccione estado" at bounding box center [773, 175] width 1435 height 99
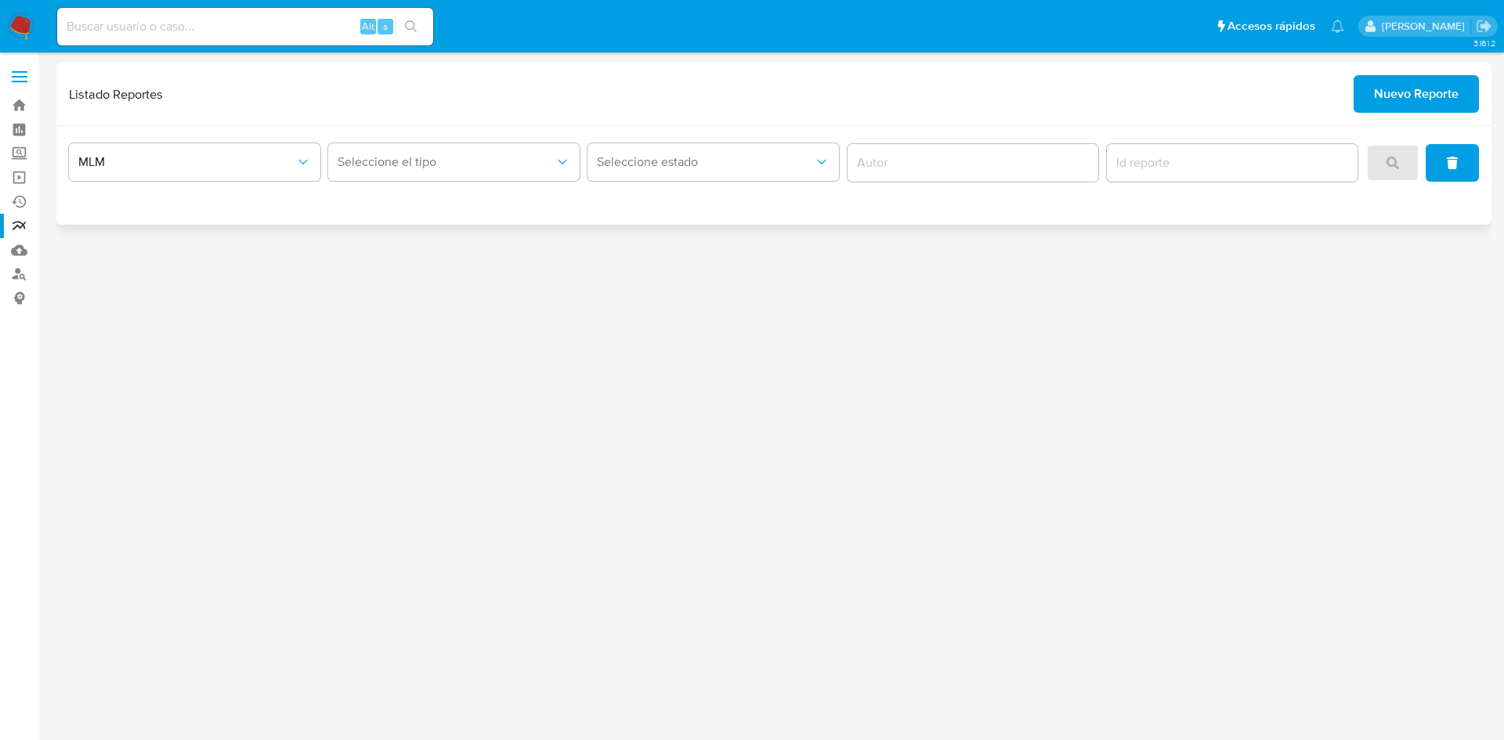
click at [1432, 103] on span "Nuevo Reporte" at bounding box center [1416, 94] width 85 height 34
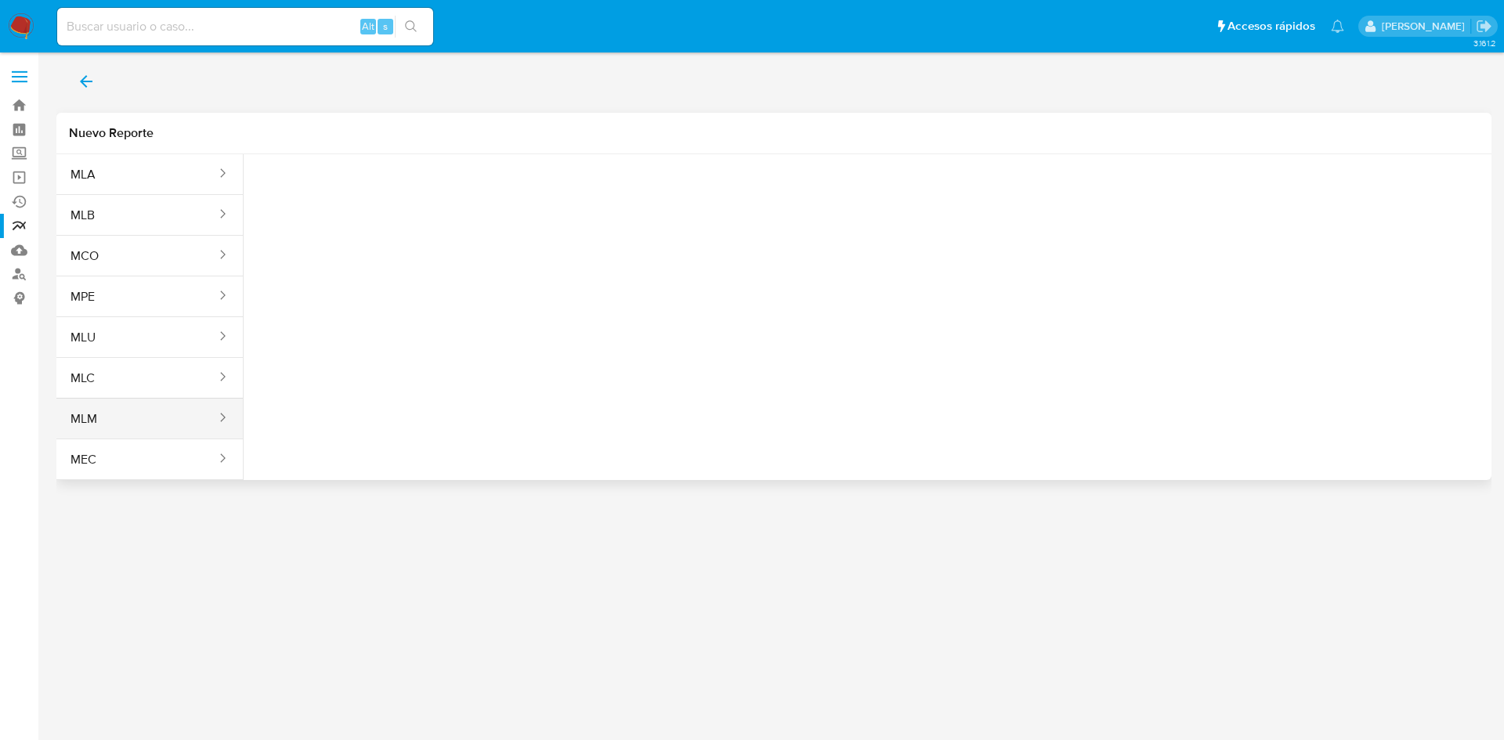
click at [157, 416] on button "MLM" at bounding box center [136, 419] width 161 height 38
click at [335, 174] on div "Tipo reporte Seleccione una opcion" at bounding box center [342, 191] width 172 height 60
click at [342, 190] on span "Seleccione una opcion" at bounding box center [335, 196] width 138 height 16
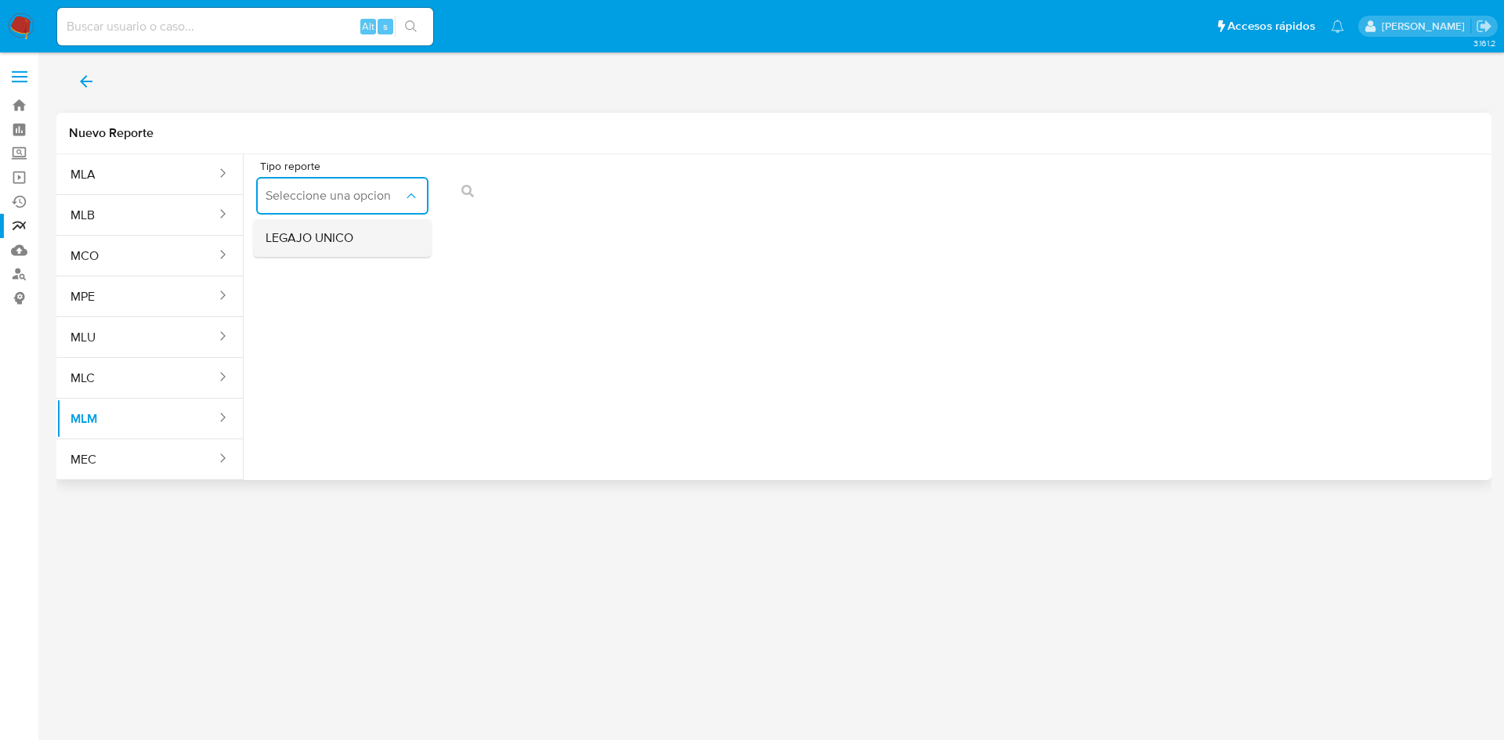
click at [334, 249] on div "LEGAJO UNICO" at bounding box center [338, 238] width 144 height 38
click at [590, 200] on icon "Tipo de documento" at bounding box center [596, 196] width 16 height 16
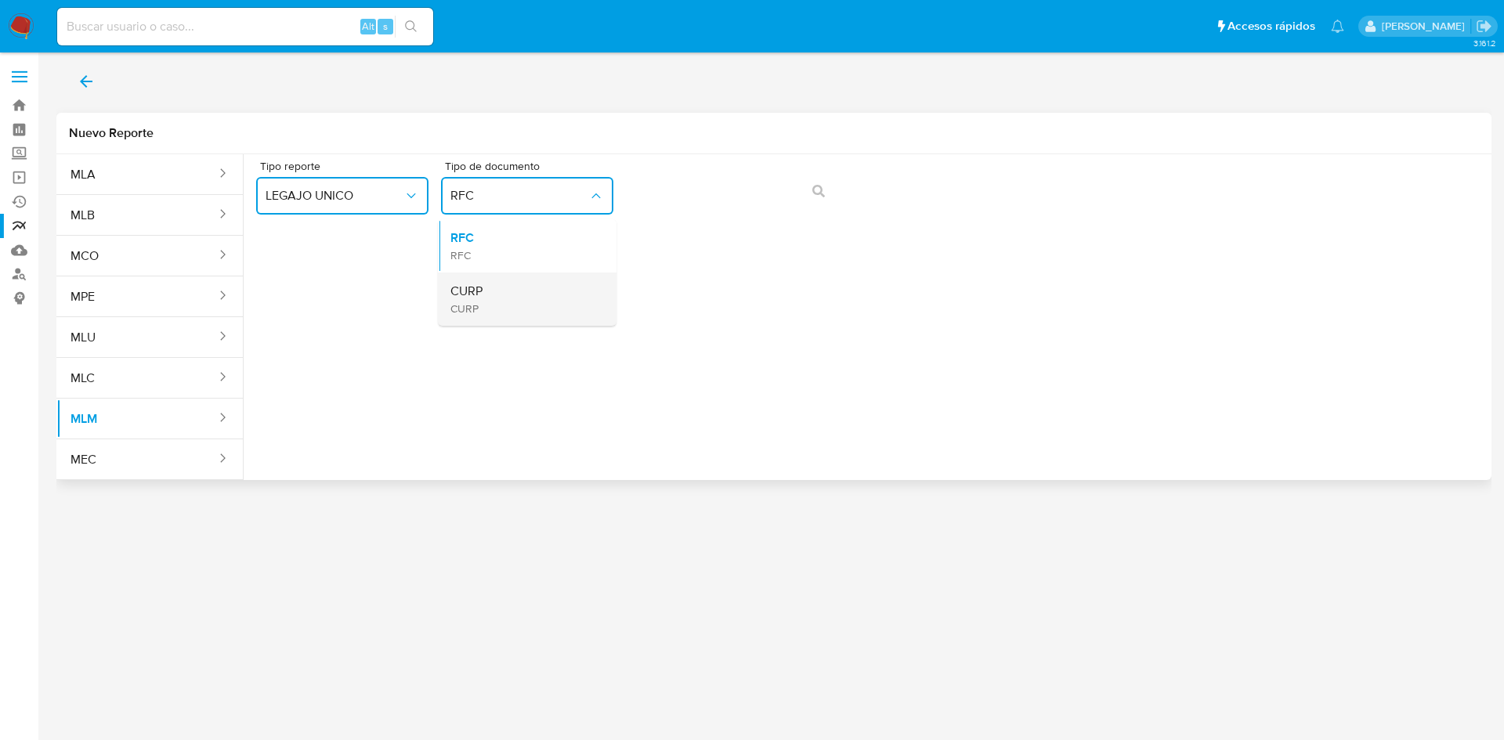
click at [489, 287] on div "CURP CURP" at bounding box center [522, 299] width 144 height 53
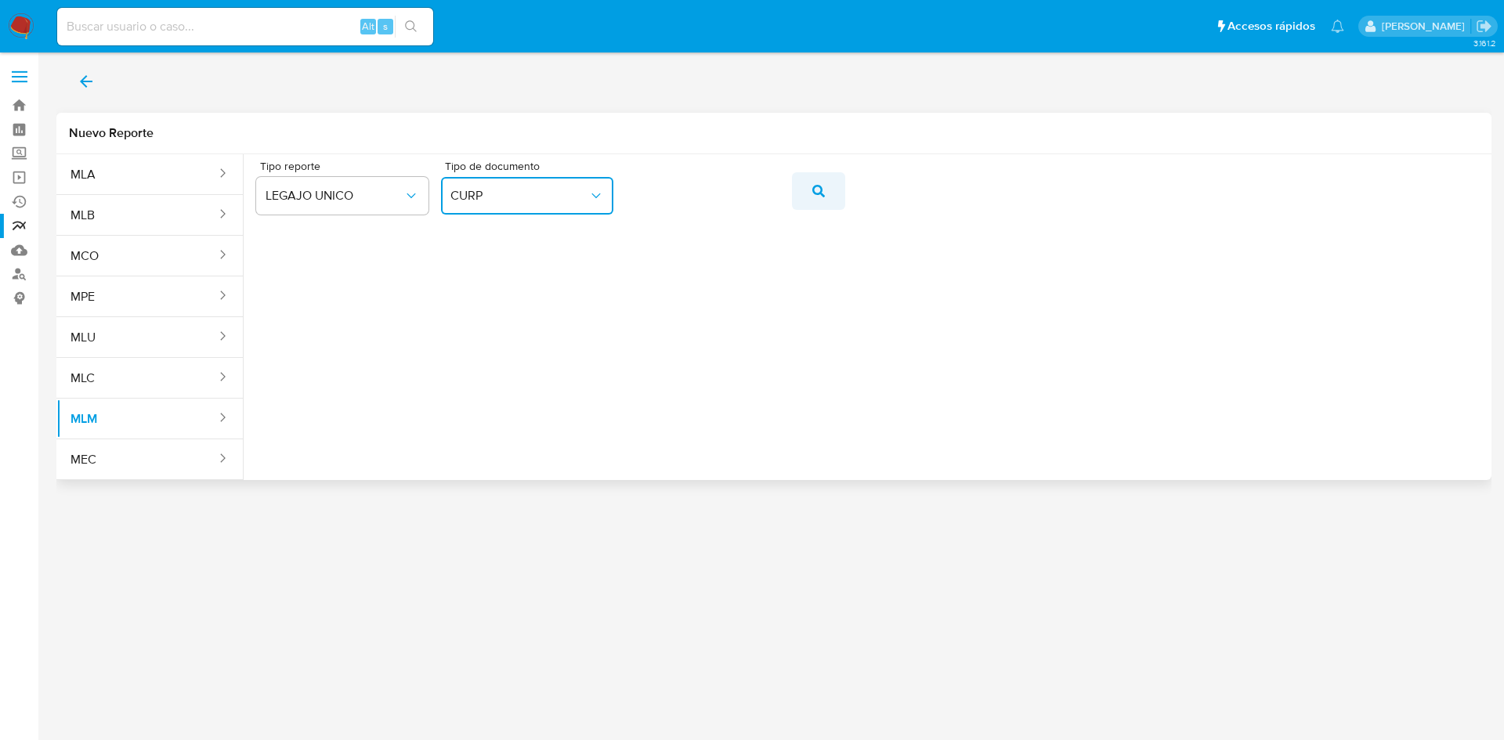
click at [815, 192] on icon "action-search" at bounding box center [818, 191] width 13 height 13
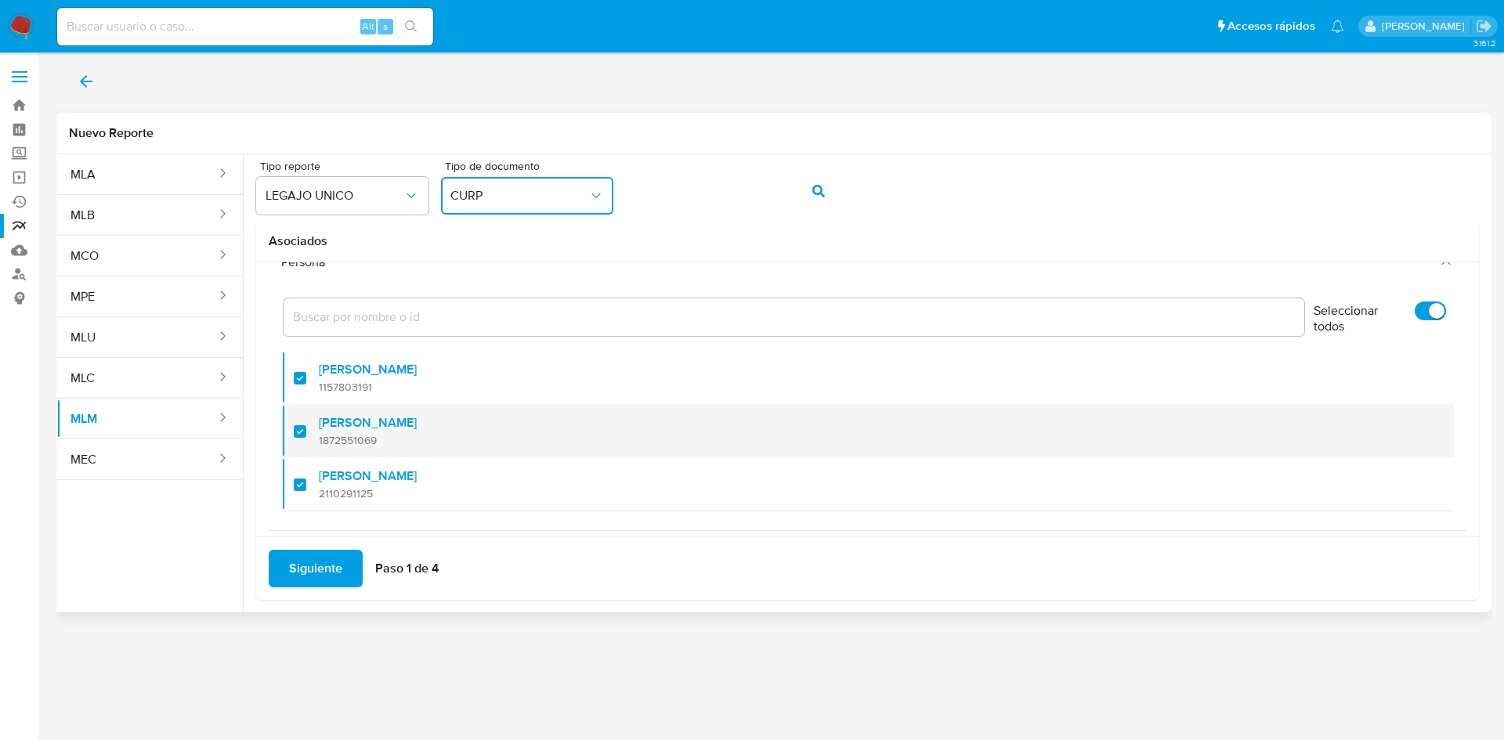
scroll to position [63, 0]
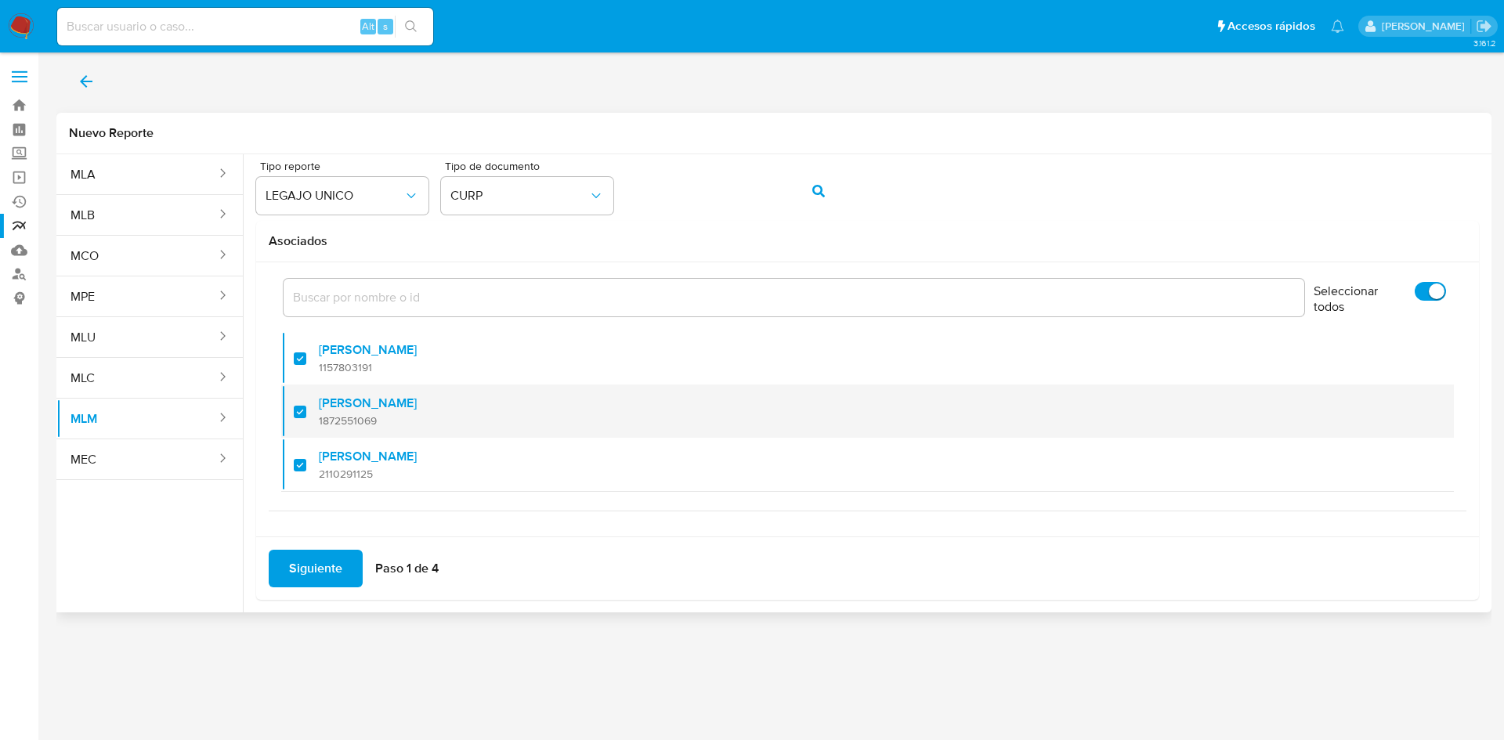
click at [311, 416] on div at bounding box center [306, 411] width 25 height 37
checkbox input "false"
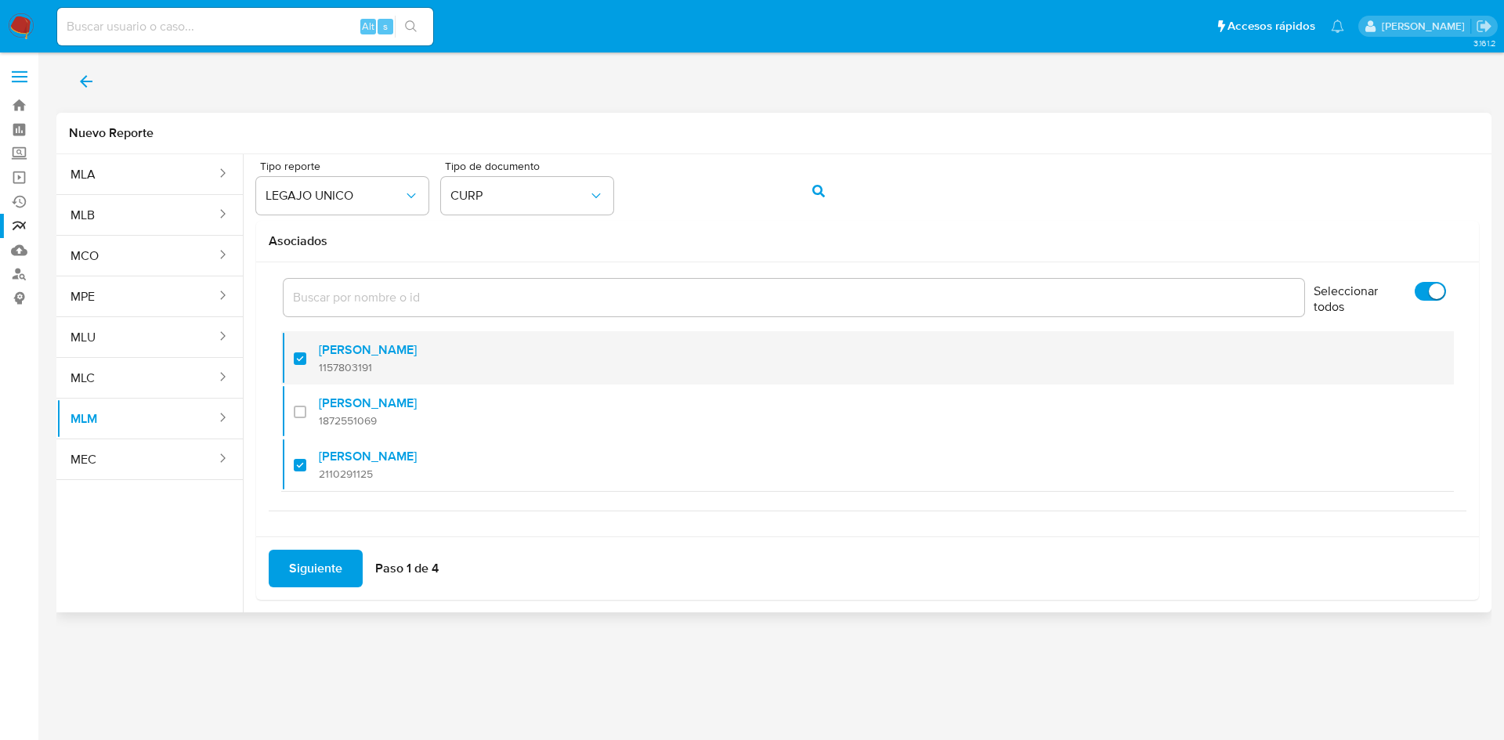
click at [305, 363] on div at bounding box center [306, 358] width 25 height 37
checkbox input "false"
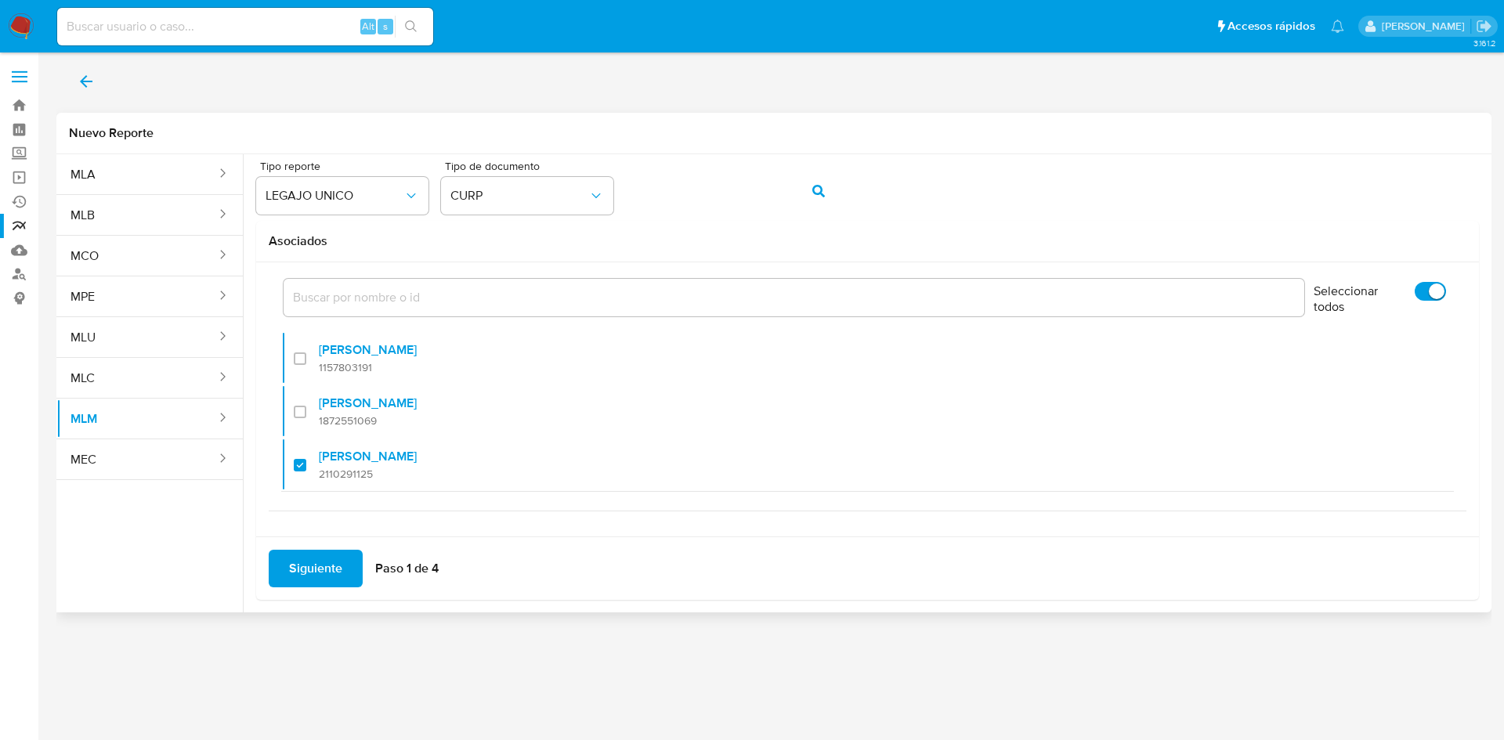
click at [302, 574] on span "Siguiente" at bounding box center [315, 568] width 53 height 34
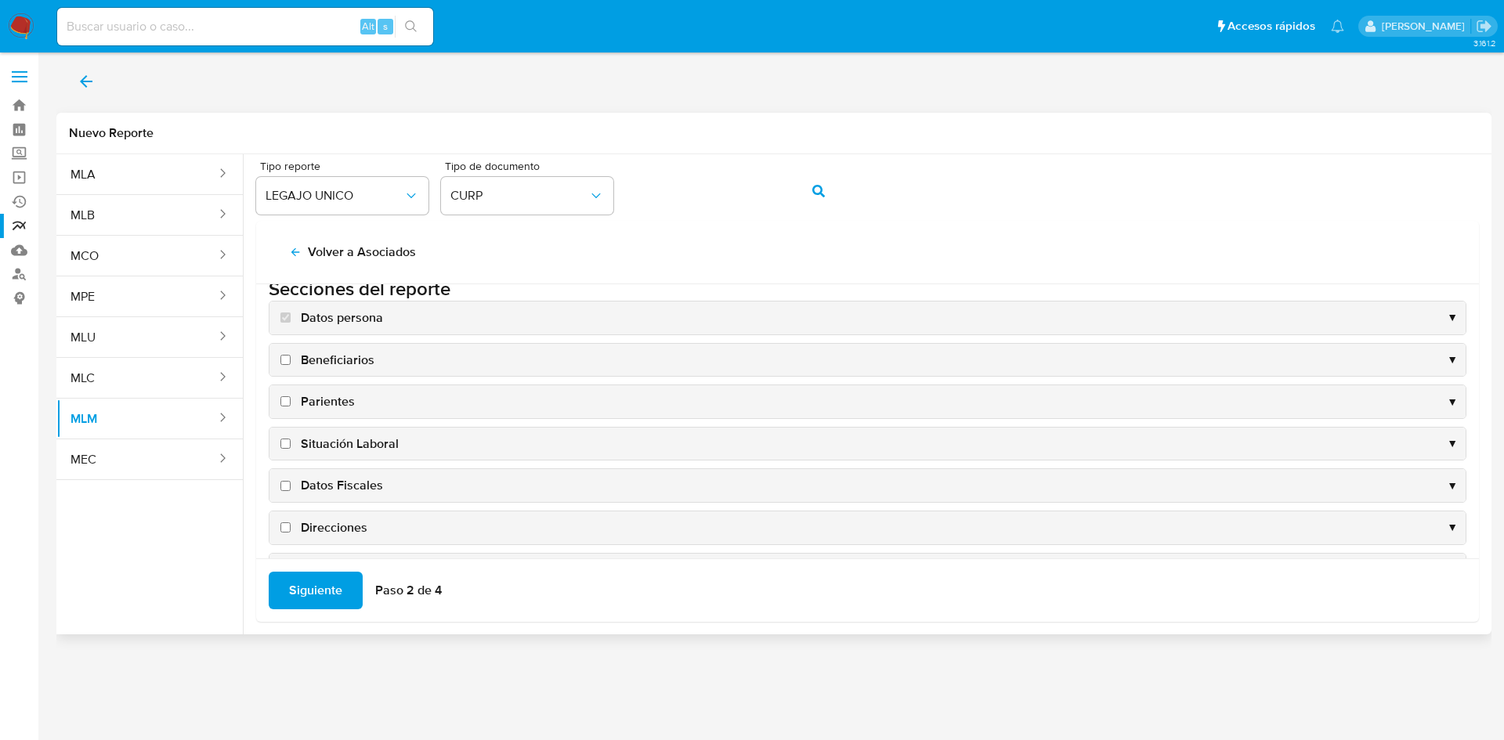
scroll to position [0, 0]
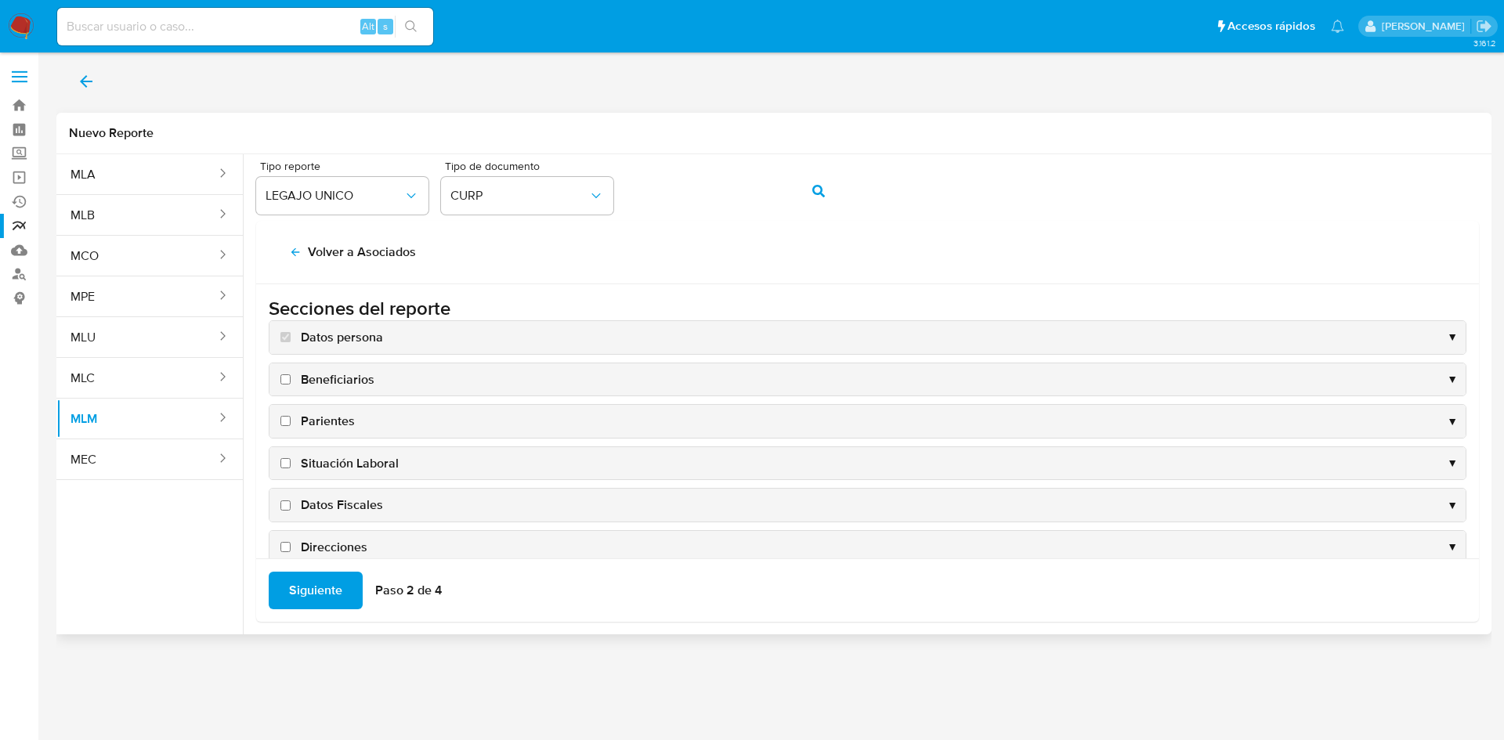
click at [284, 378] on input "Beneficiarios" at bounding box center [285, 379] width 10 height 10
checkbox input "true"
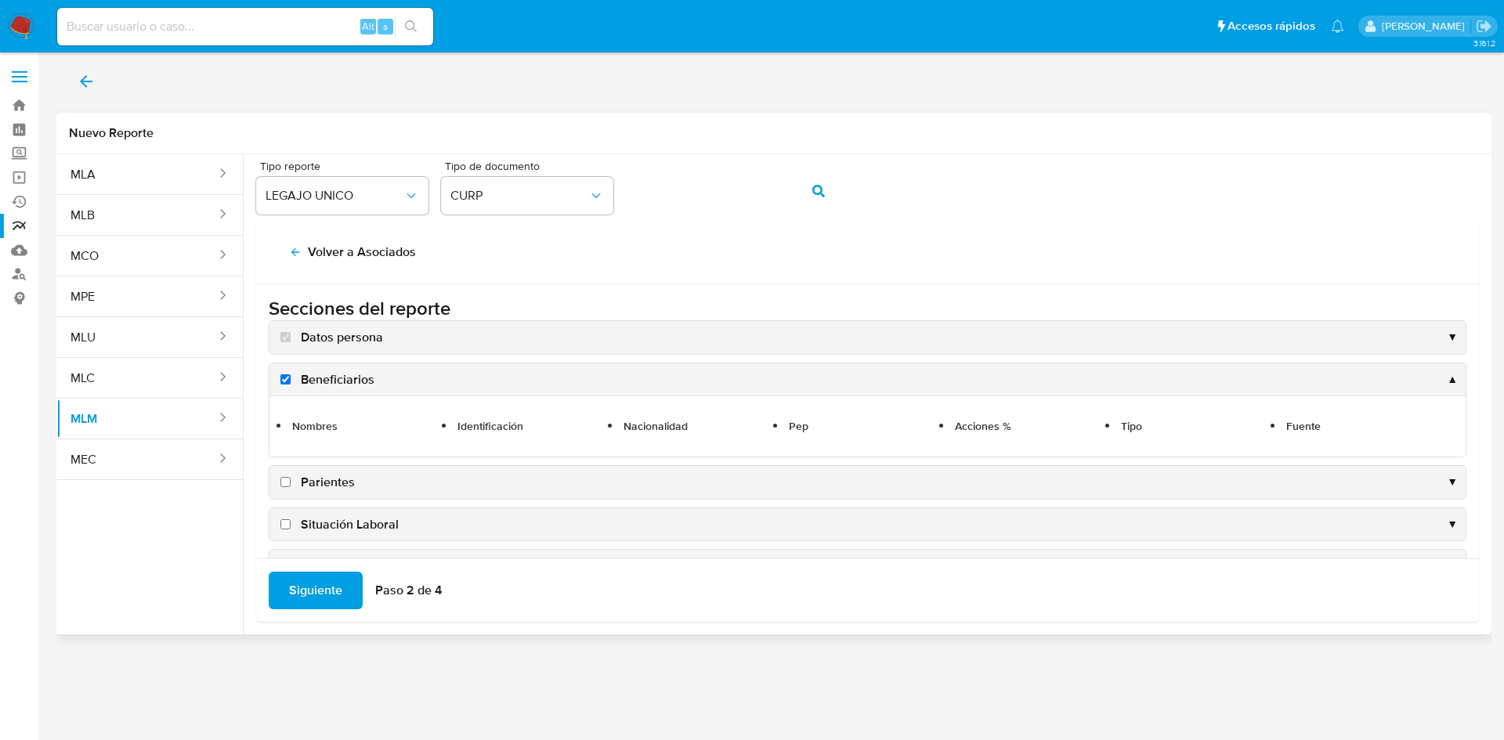
click at [292, 485] on label "Parientes" at bounding box center [316, 482] width 78 height 17
click at [291, 485] on input "Parientes" at bounding box center [285, 482] width 10 height 10
checkbox input "true"
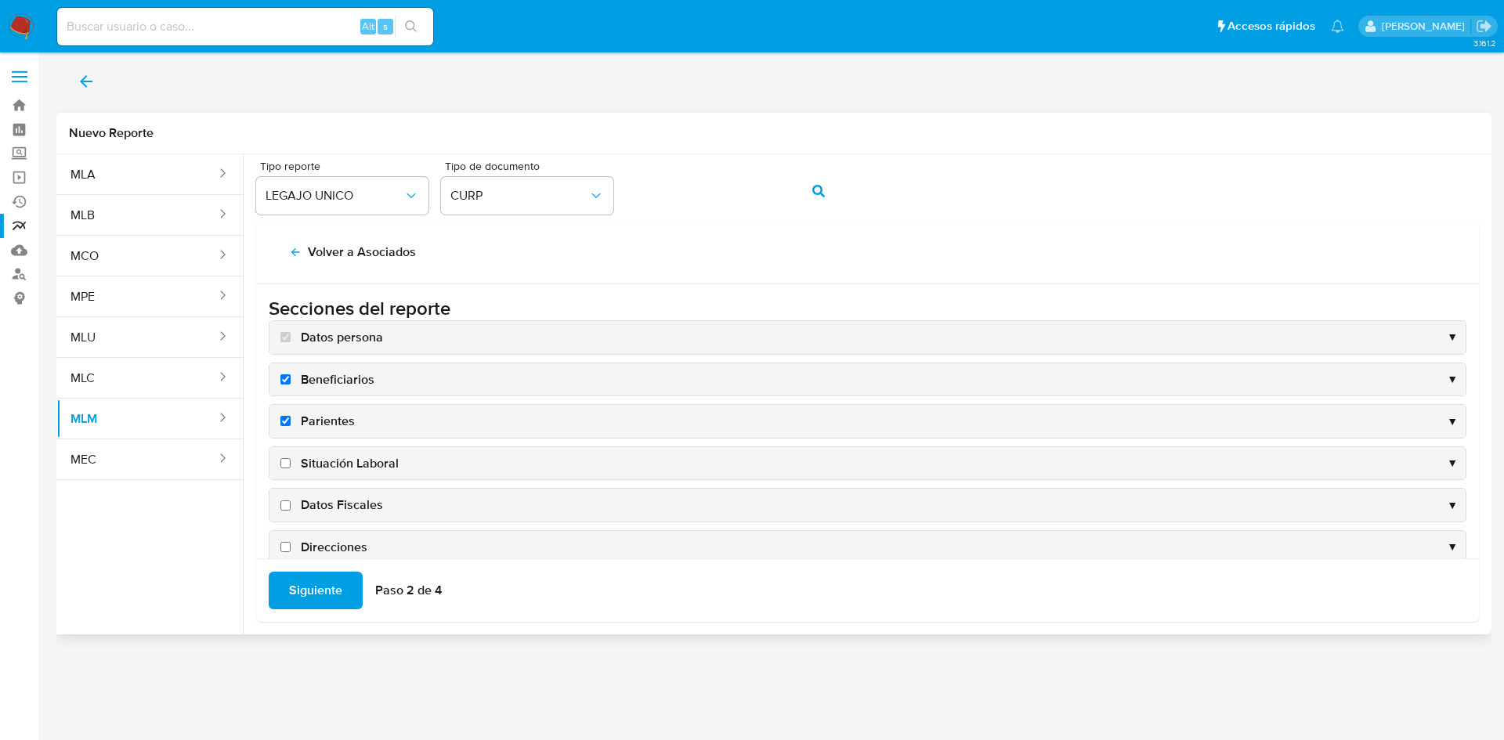
click at [283, 460] on input "Situación Laboral" at bounding box center [285, 463] width 10 height 10
checkbox input "true"
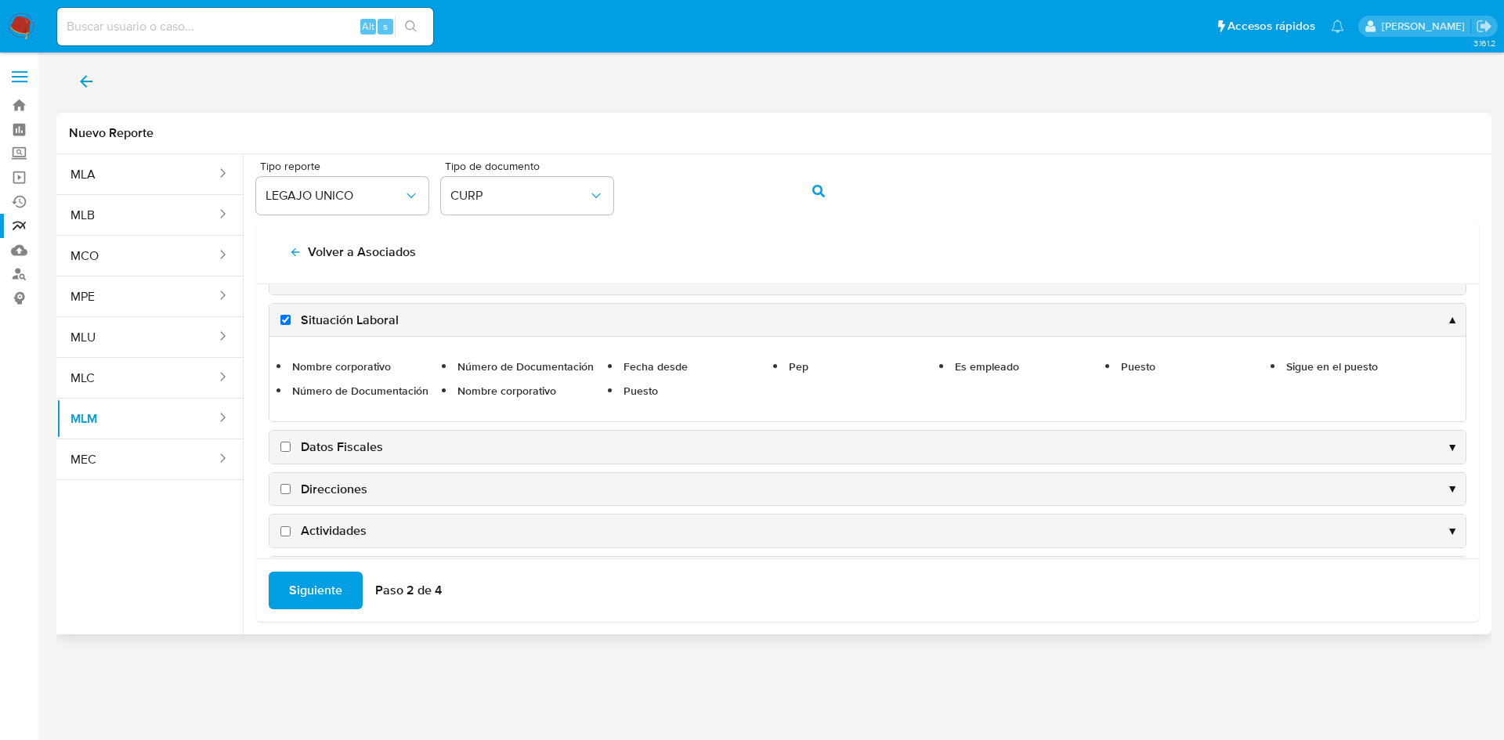
scroll to position [157, 0]
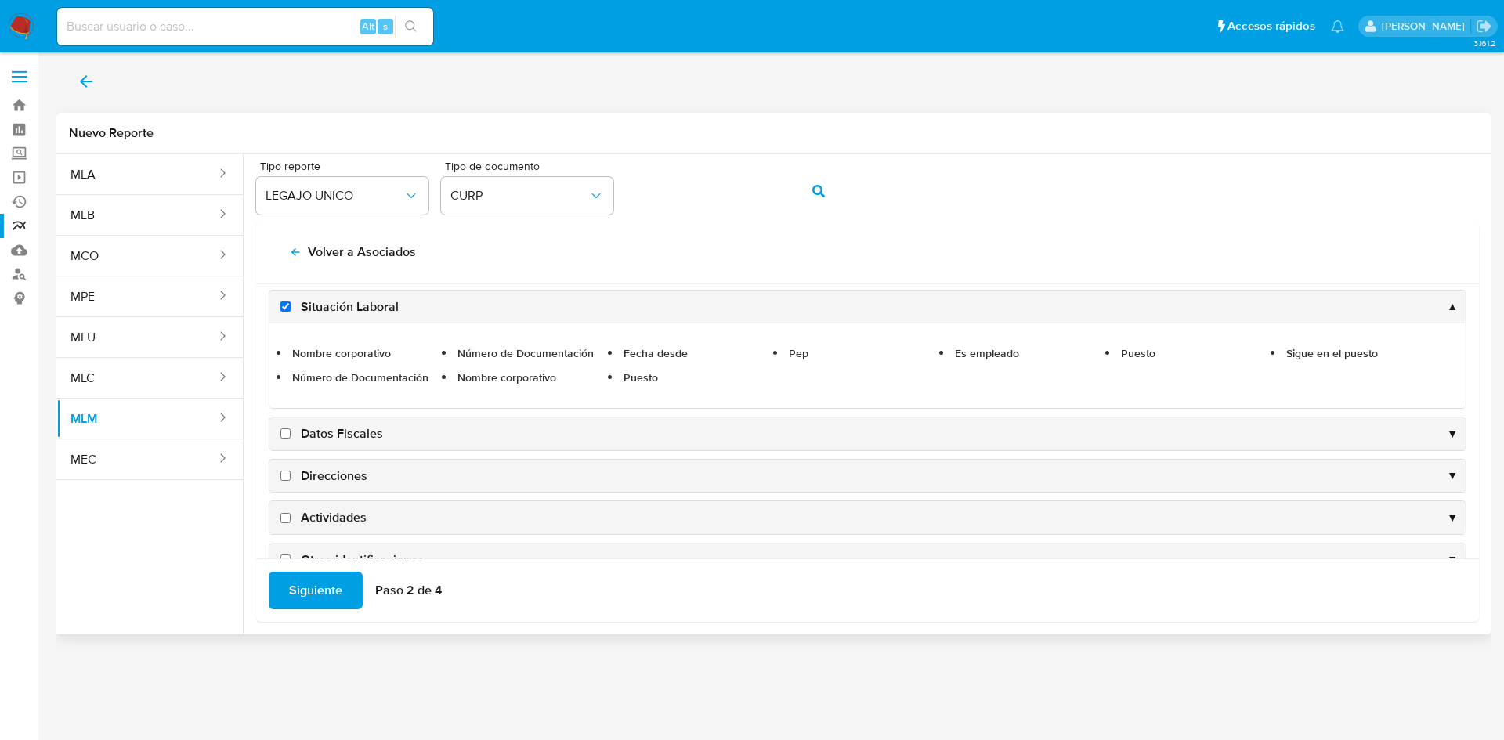
click at [281, 438] on input "Datos Fiscales" at bounding box center [285, 433] width 10 height 10
checkbox input "true"
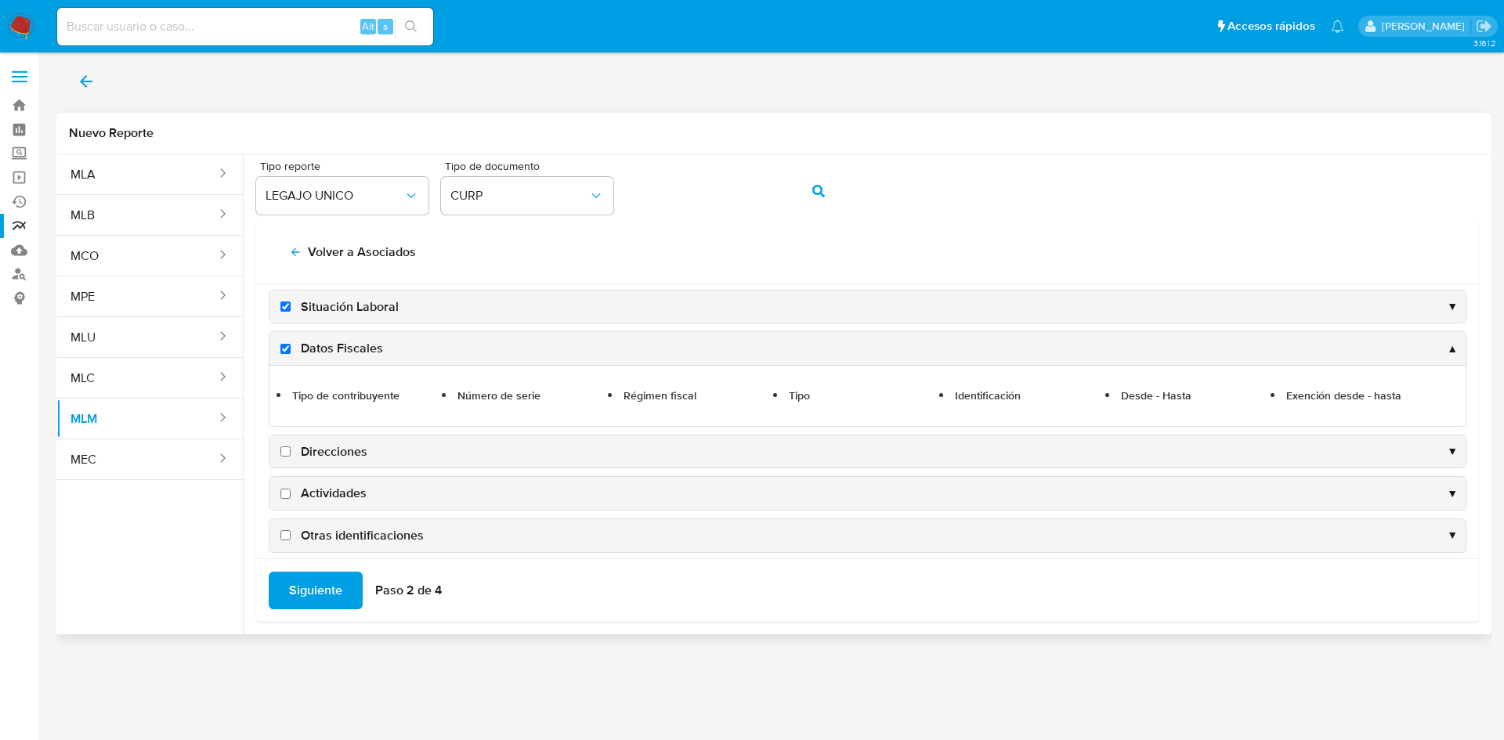
click at [288, 449] on input "Direcciones" at bounding box center [285, 451] width 10 height 10
checkbox input "true"
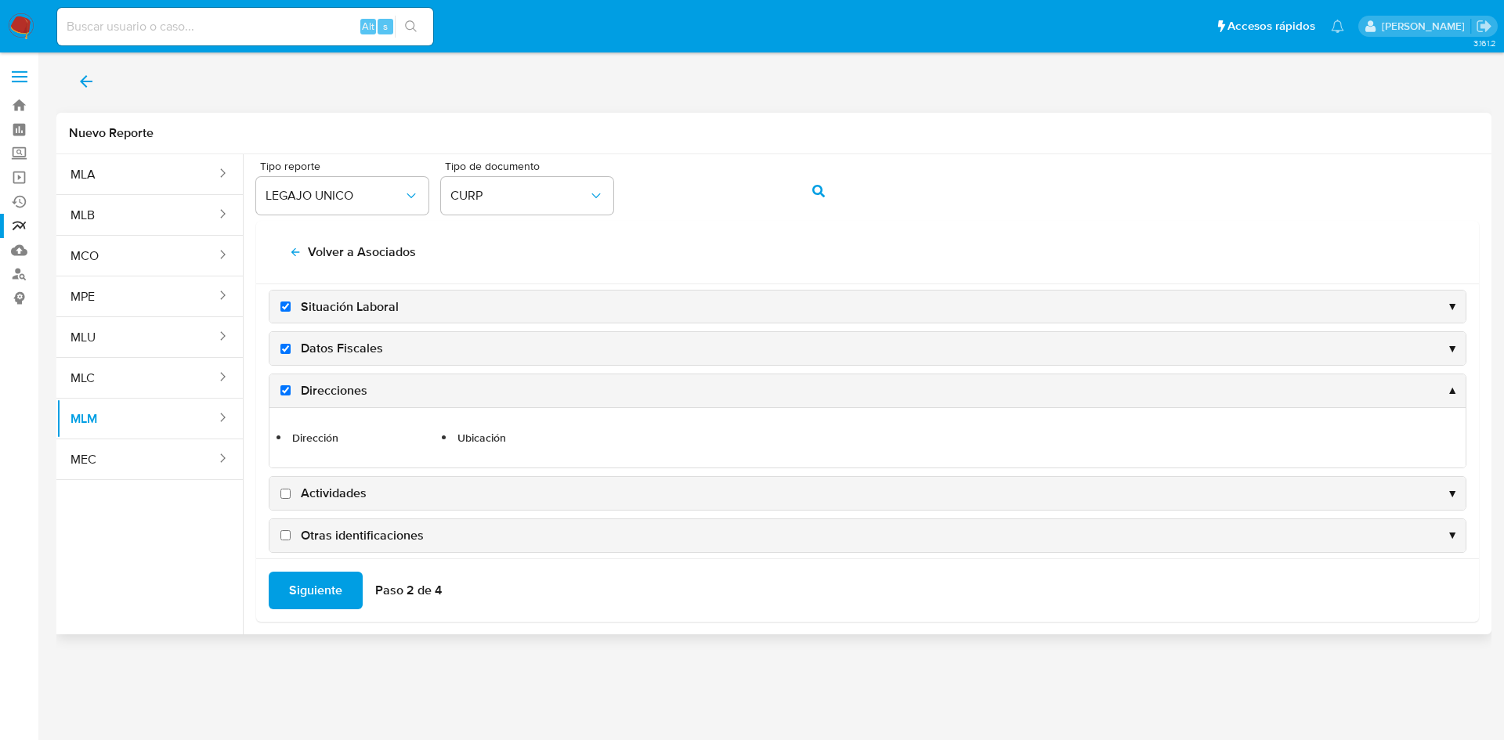
click at [291, 490] on label "Actividades" at bounding box center [321, 493] width 89 height 17
click at [291, 490] on input "Actividades" at bounding box center [285, 494] width 10 height 10
checkbox input "true"
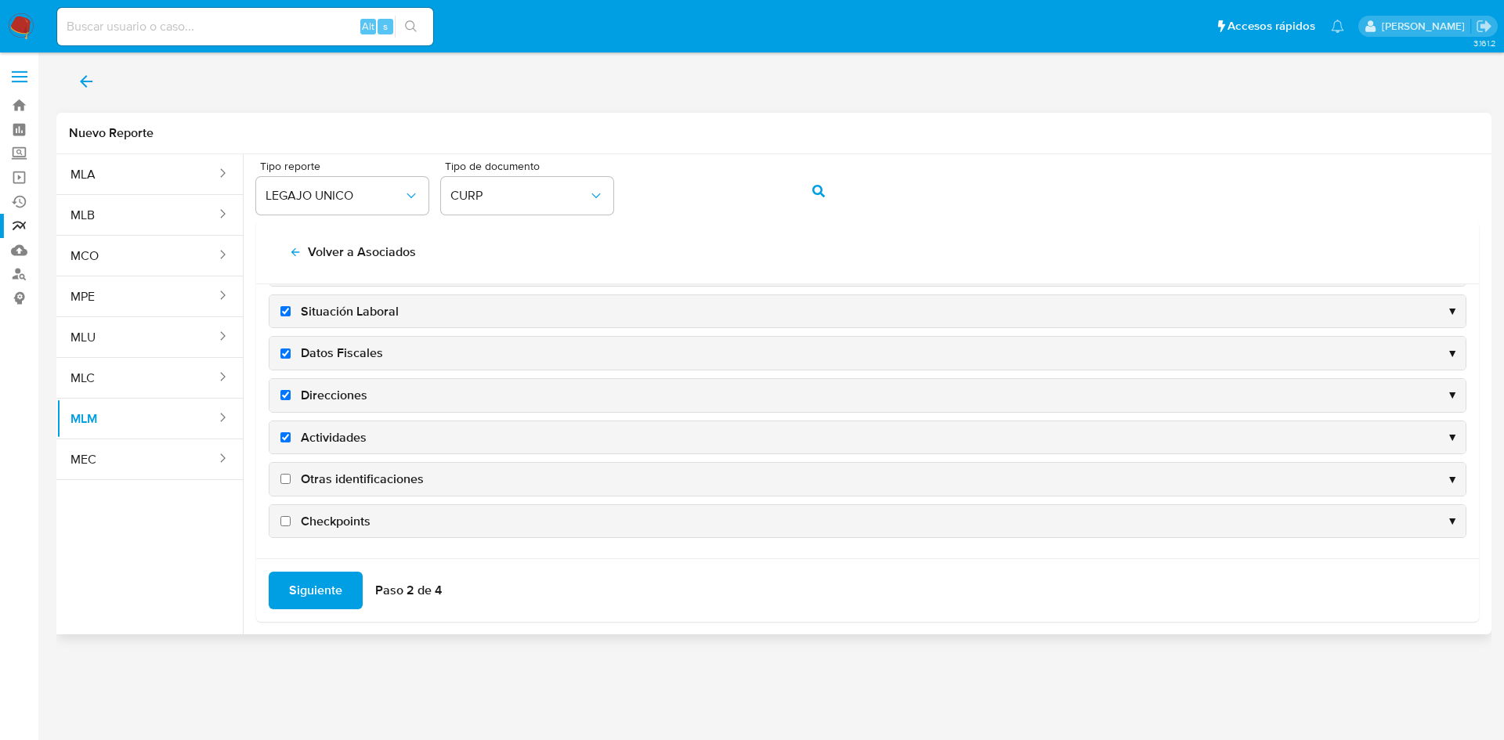
scroll to position [152, 0]
click at [285, 478] on input "Otras identificaciones" at bounding box center [285, 479] width 10 height 10
checkbox input "true"
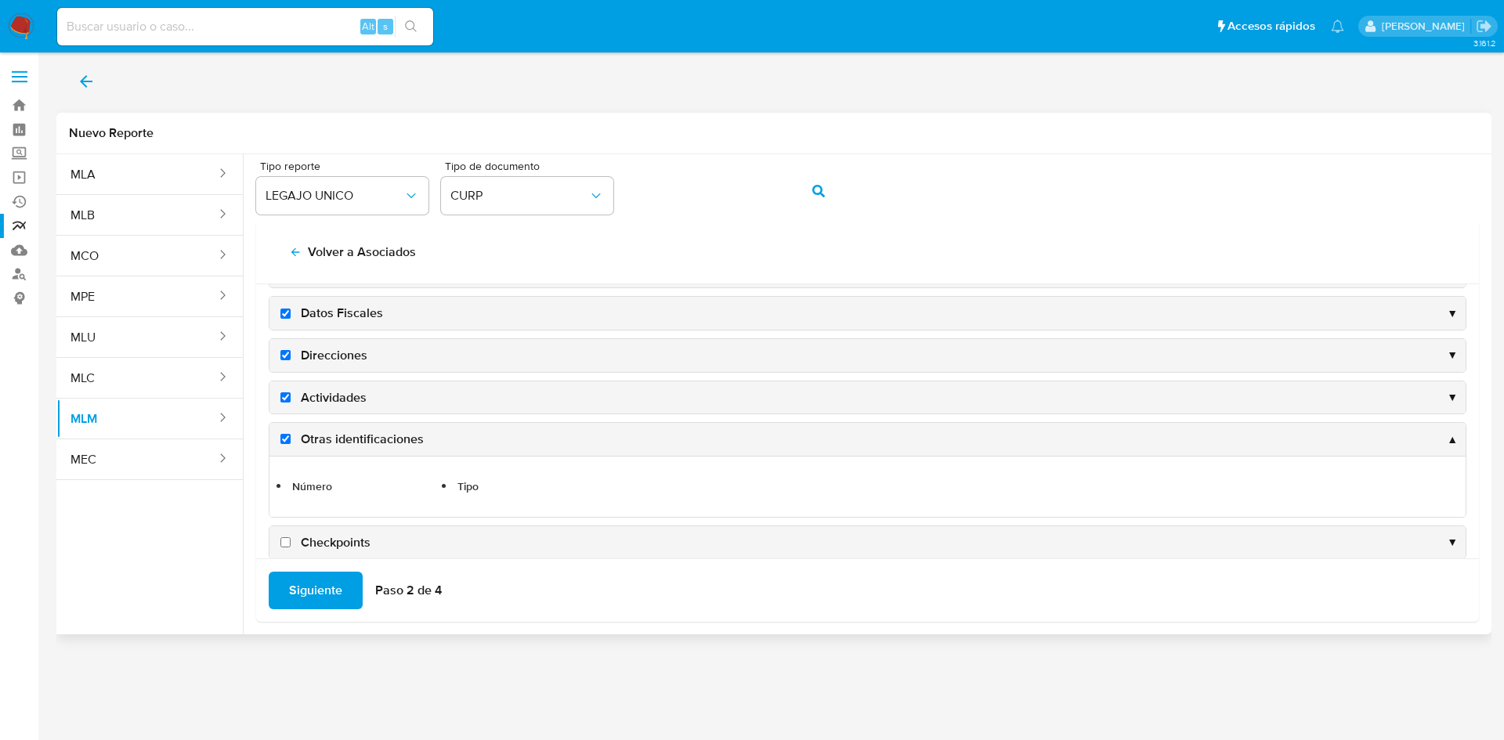
scroll to position [213, 0]
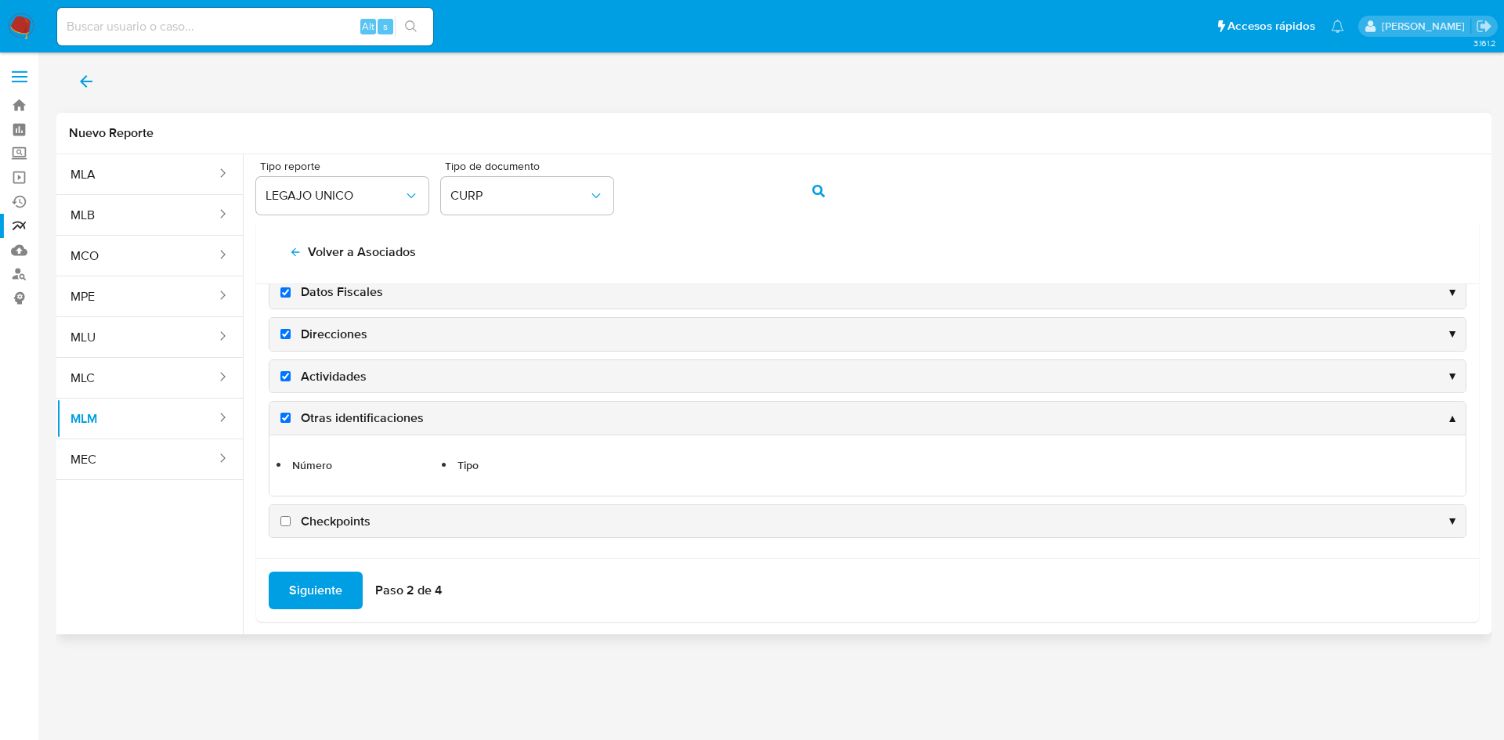
click at [287, 521] on input "Checkpoints" at bounding box center [285, 521] width 10 height 10
checkbox input "true"
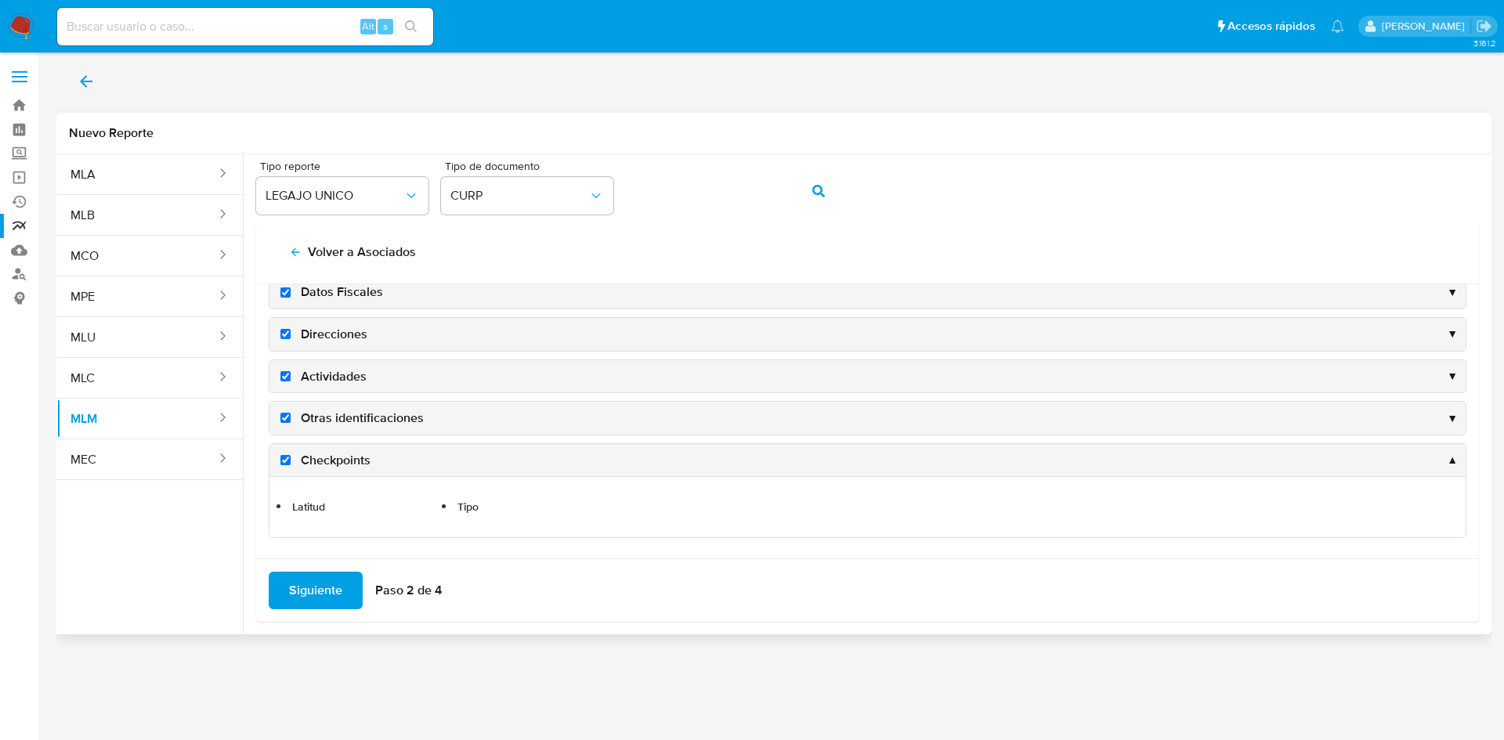
click at [313, 585] on span "Siguiente" at bounding box center [315, 590] width 53 height 34
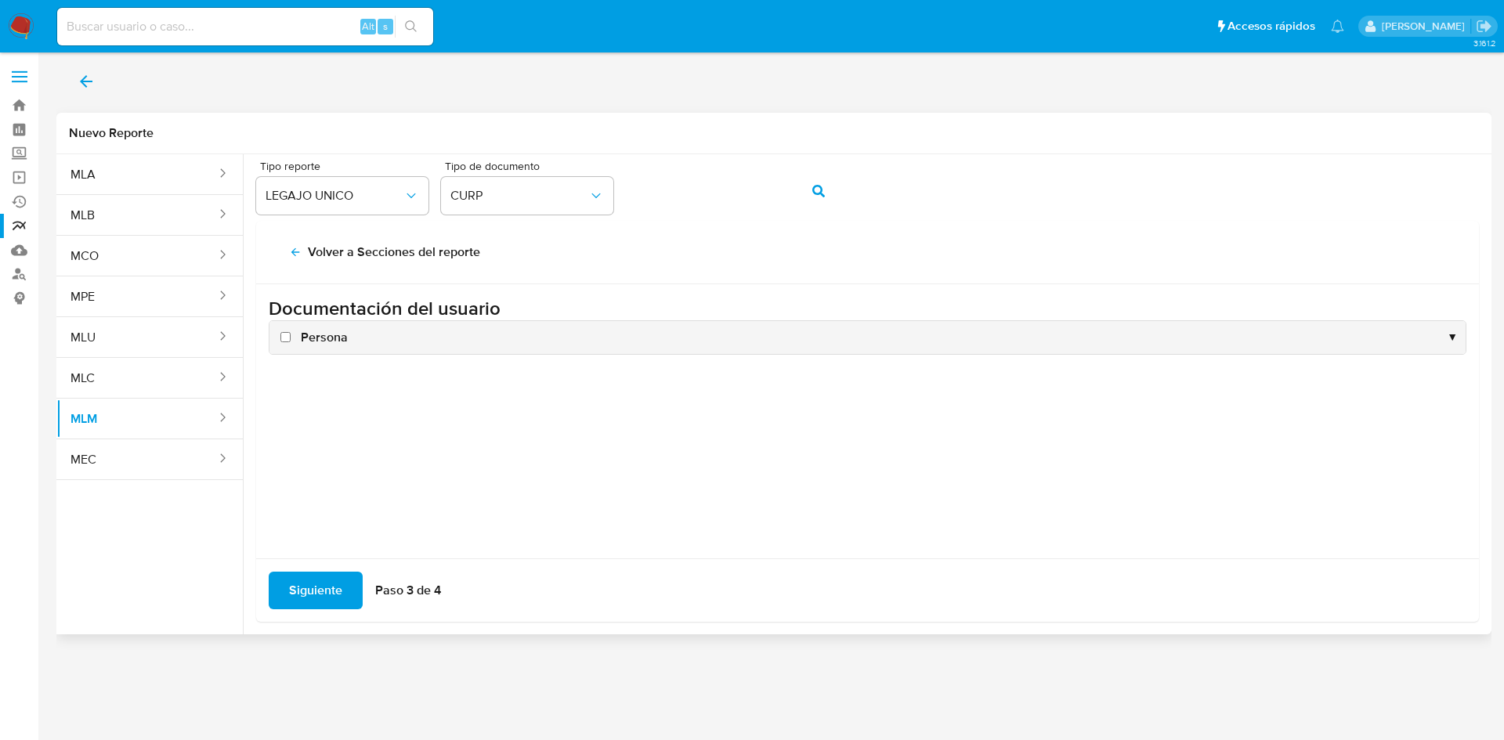
click at [276, 341] on div "Persona ▼" at bounding box center [867, 337] width 1196 height 33
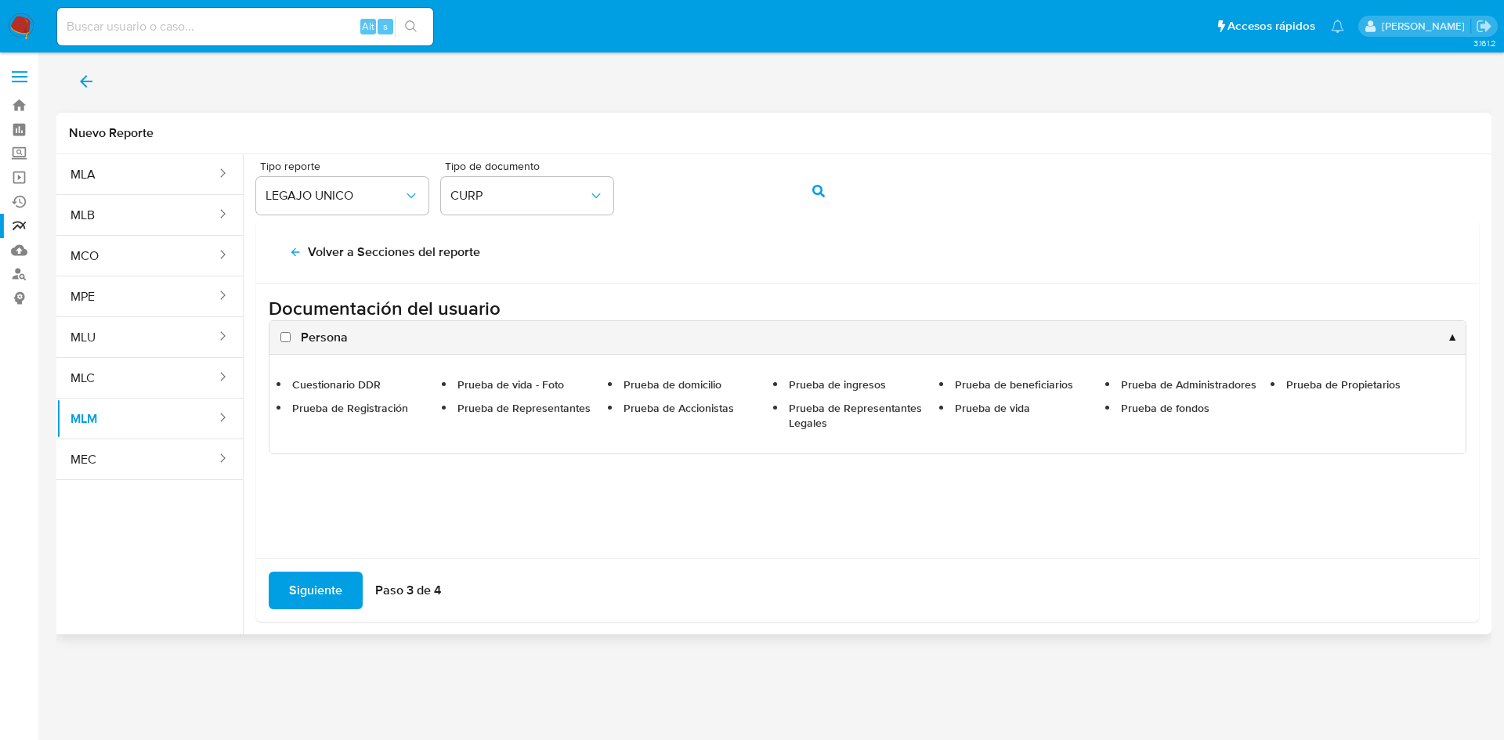
click at [284, 341] on input "Persona" at bounding box center [285, 337] width 10 height 10
checkbox input "true"
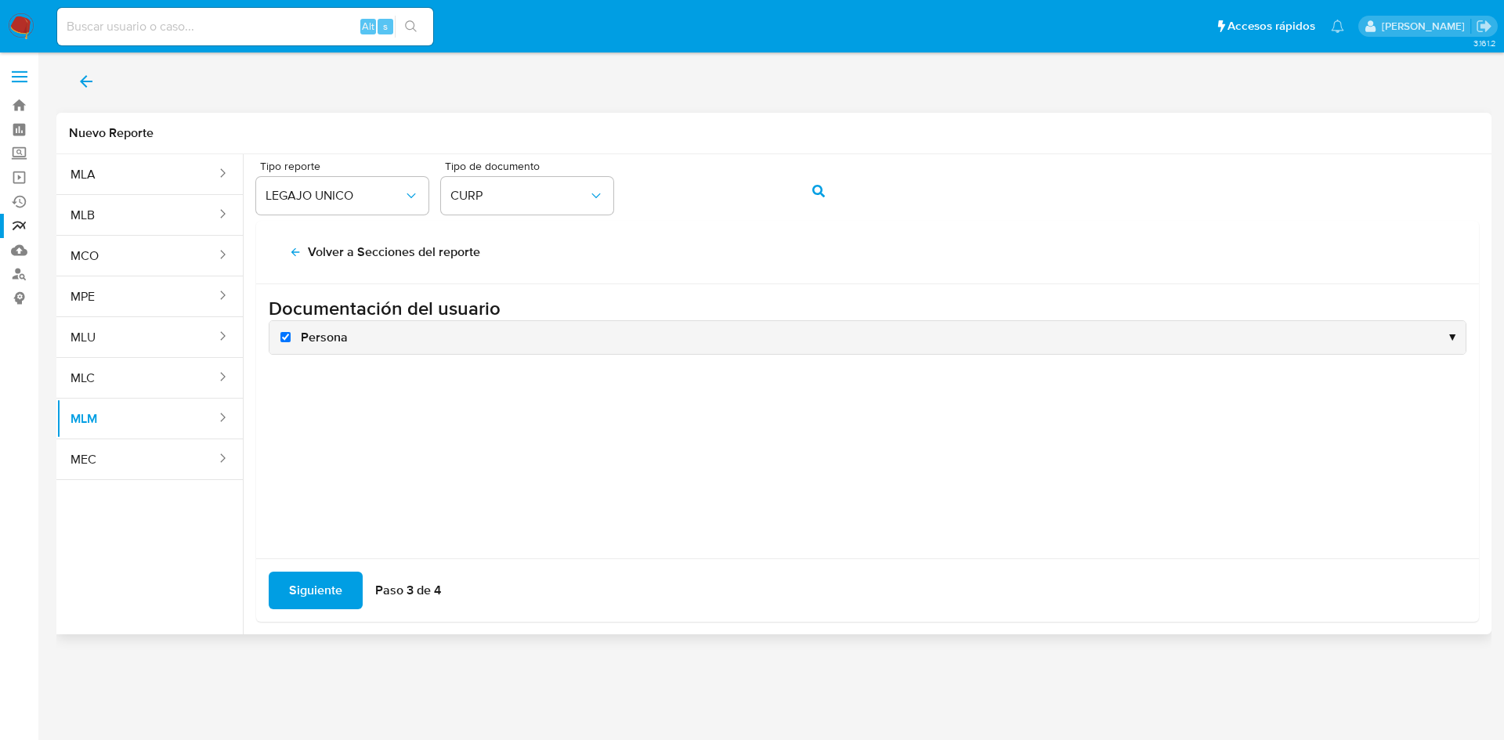
click at [324, 598] on span "Siguiente" at bounding box center [315, 590] width 53 height 34
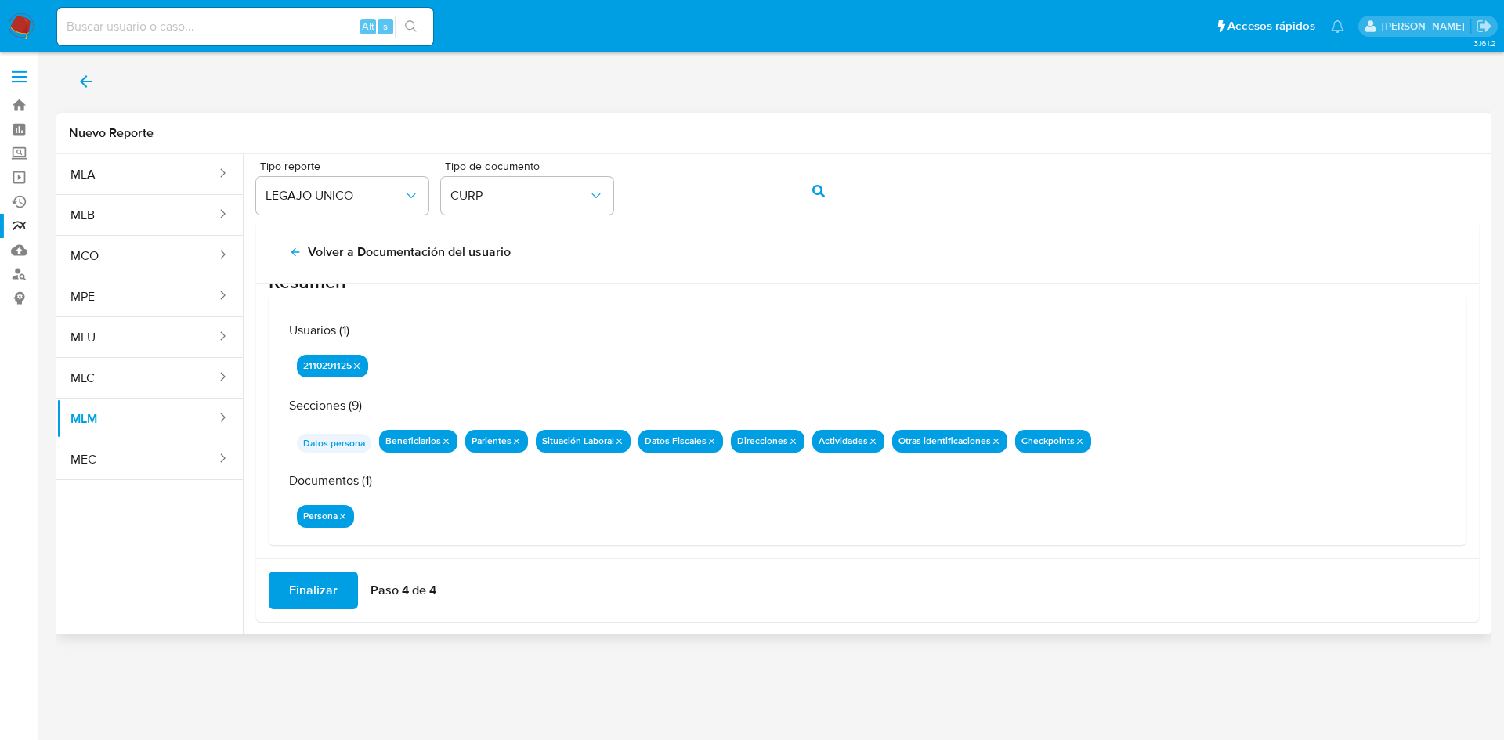
scroll to position [51, 0]
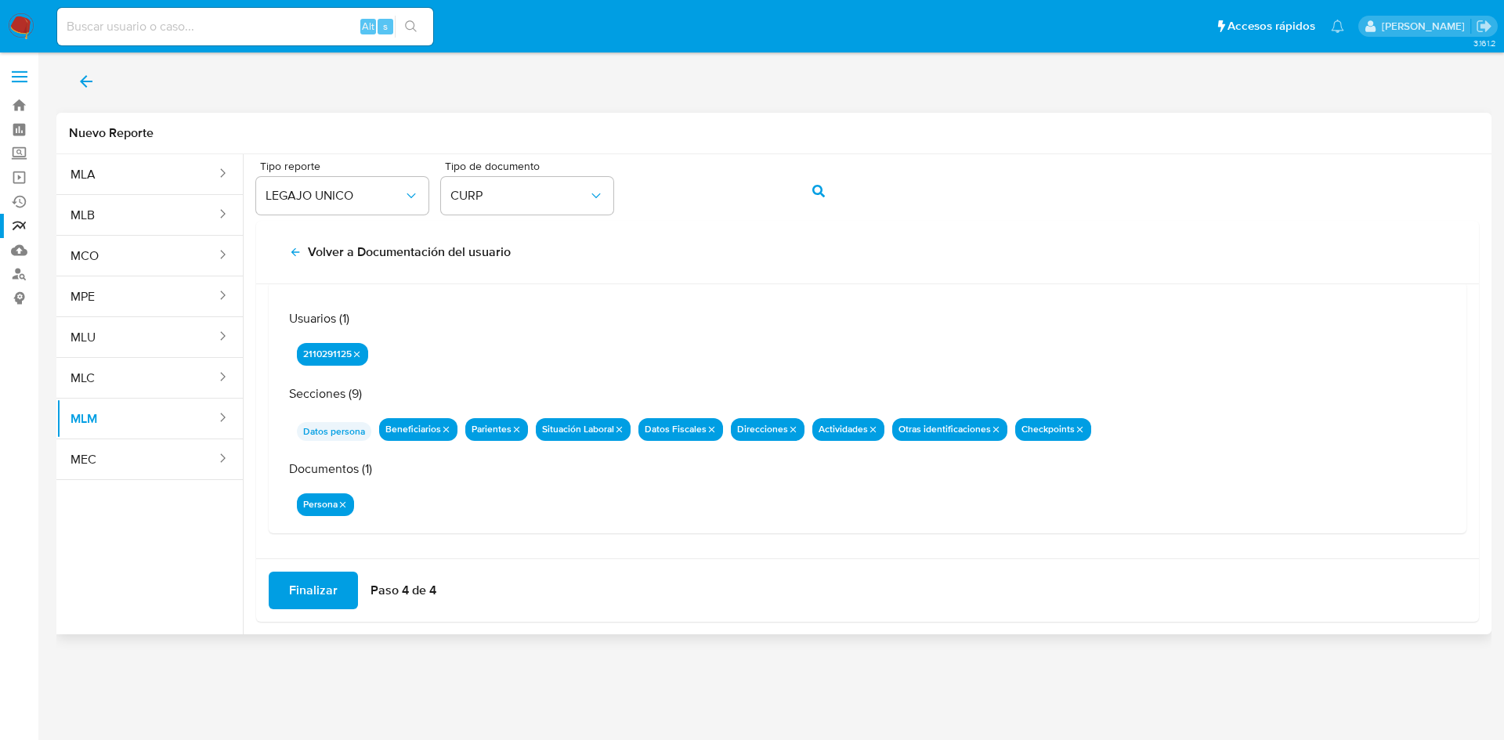
click at [313, 591] on span "Finalizar" at bounding box center [313, 590] width 49 height 34
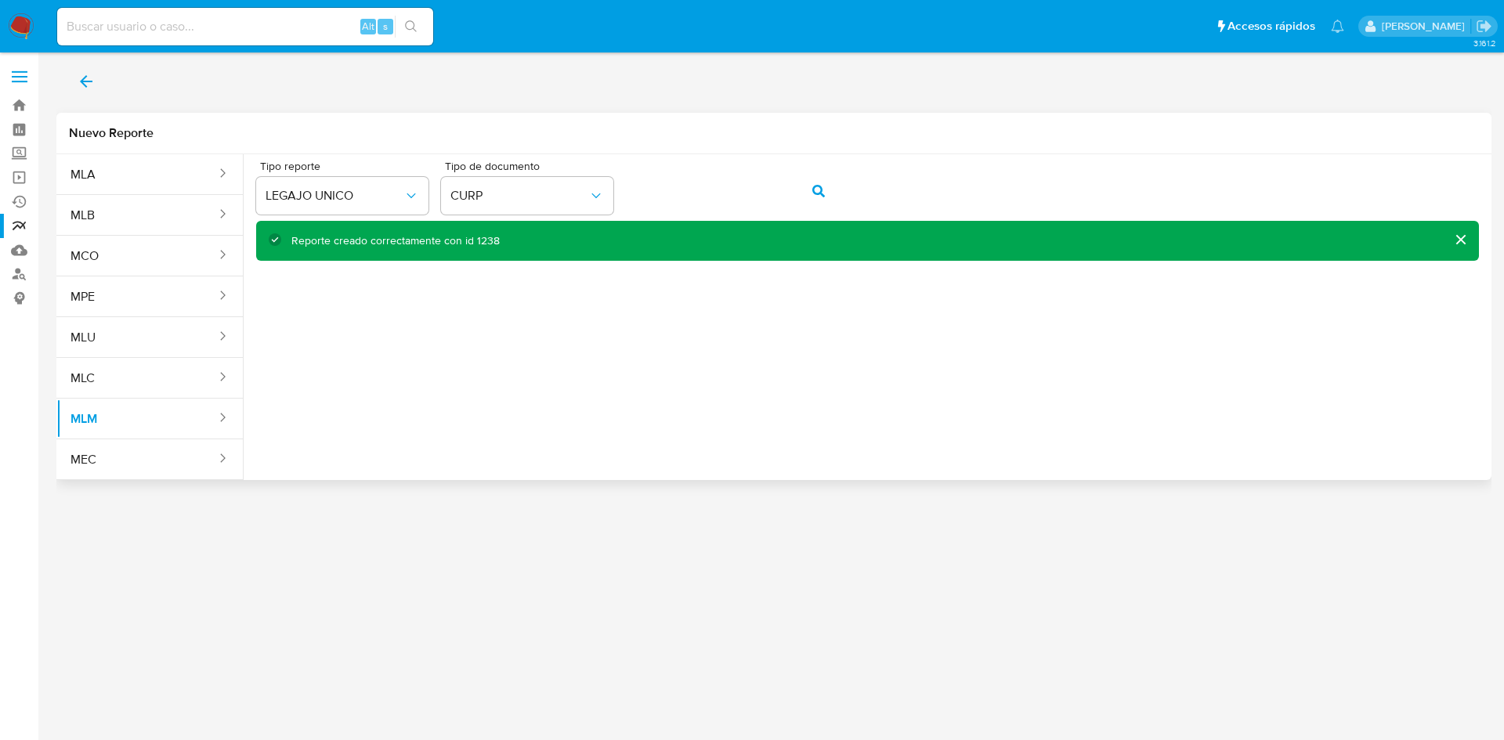
click at [89, 85] on icon "back" at bounding box center [86, 81] width 19 height 19
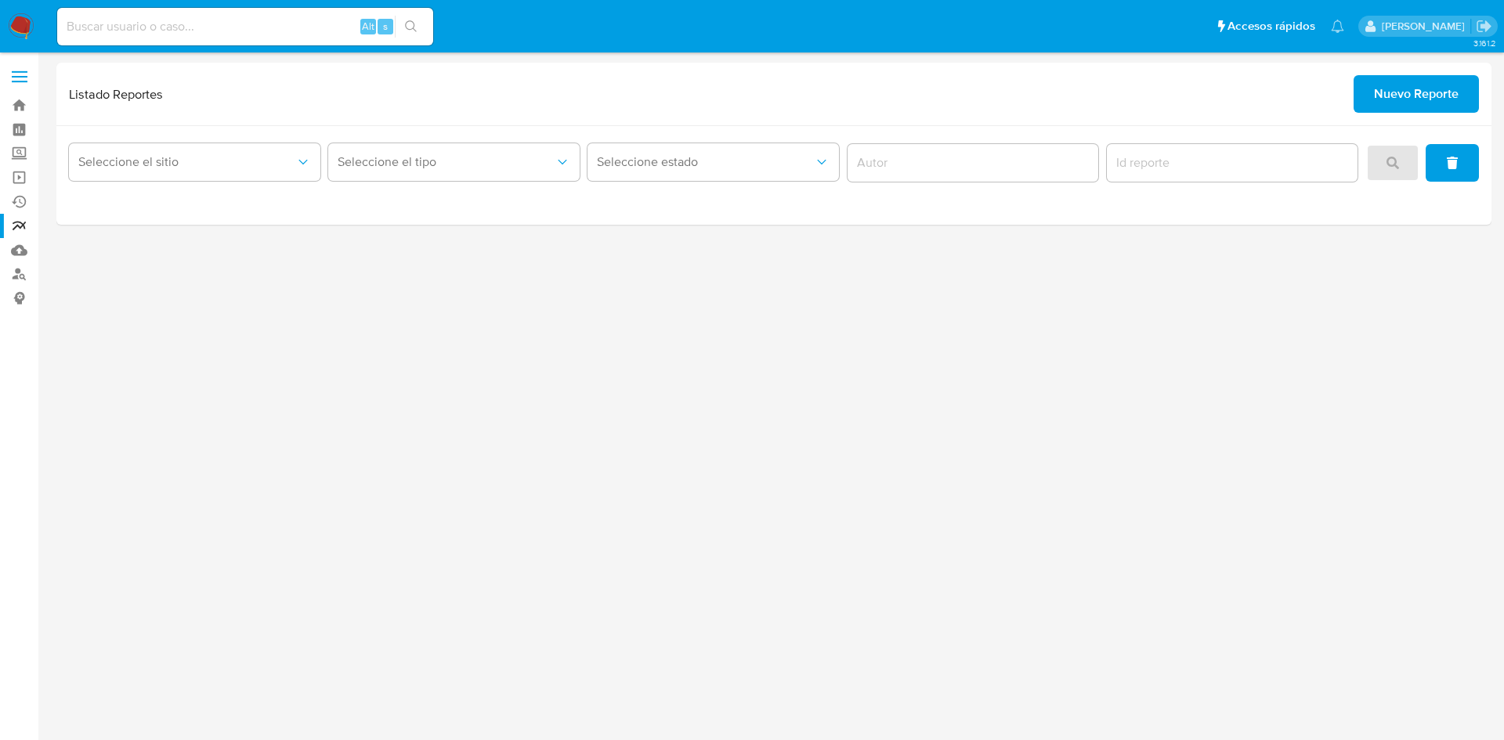
click at [28, 81] on label at bounding box center [19, 76] width 39 height 33
click at [0, 0] on input "checkbox" at bounding box center [0, 0] width 0 height 0
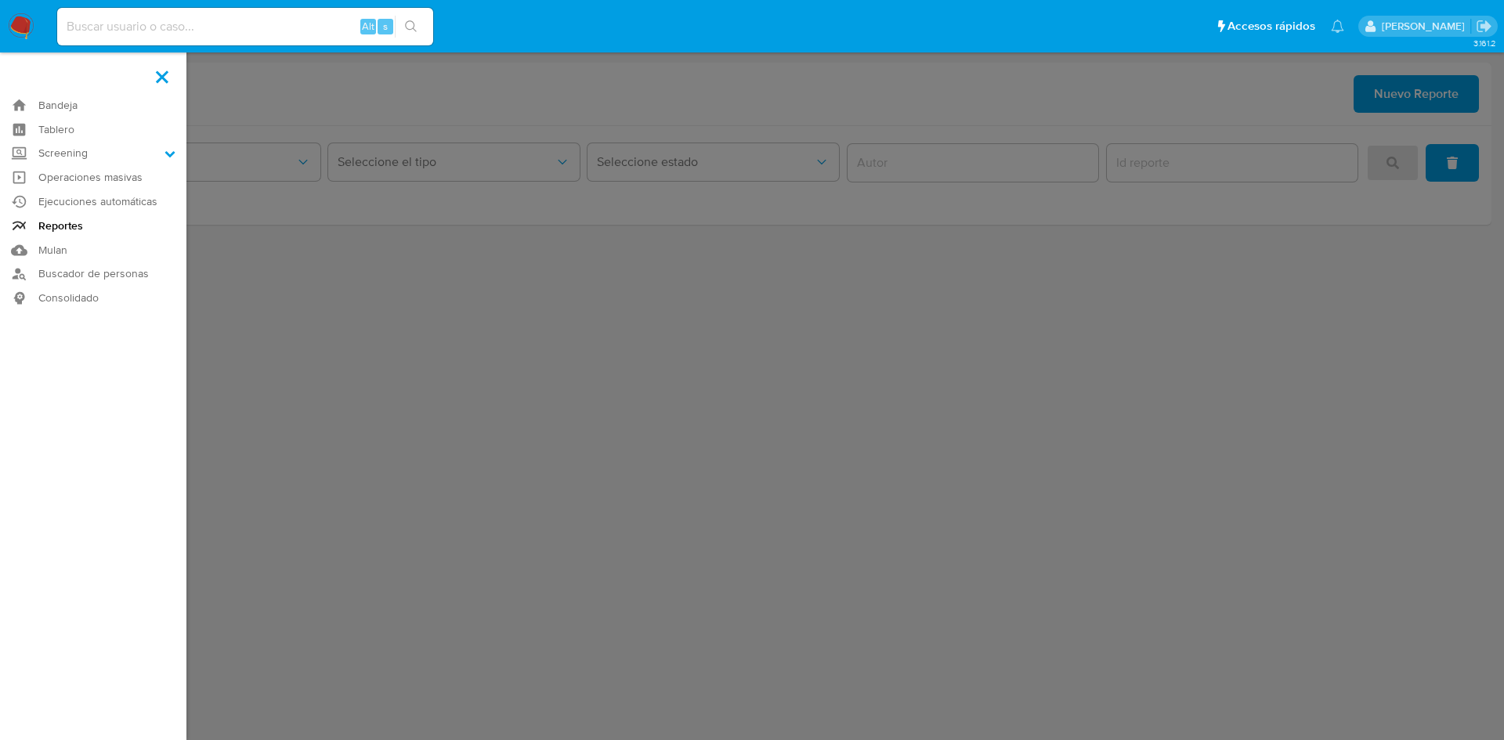
click at [85, 225] on link "Reportes" at bounding box center [93, 226] width 186 height 24
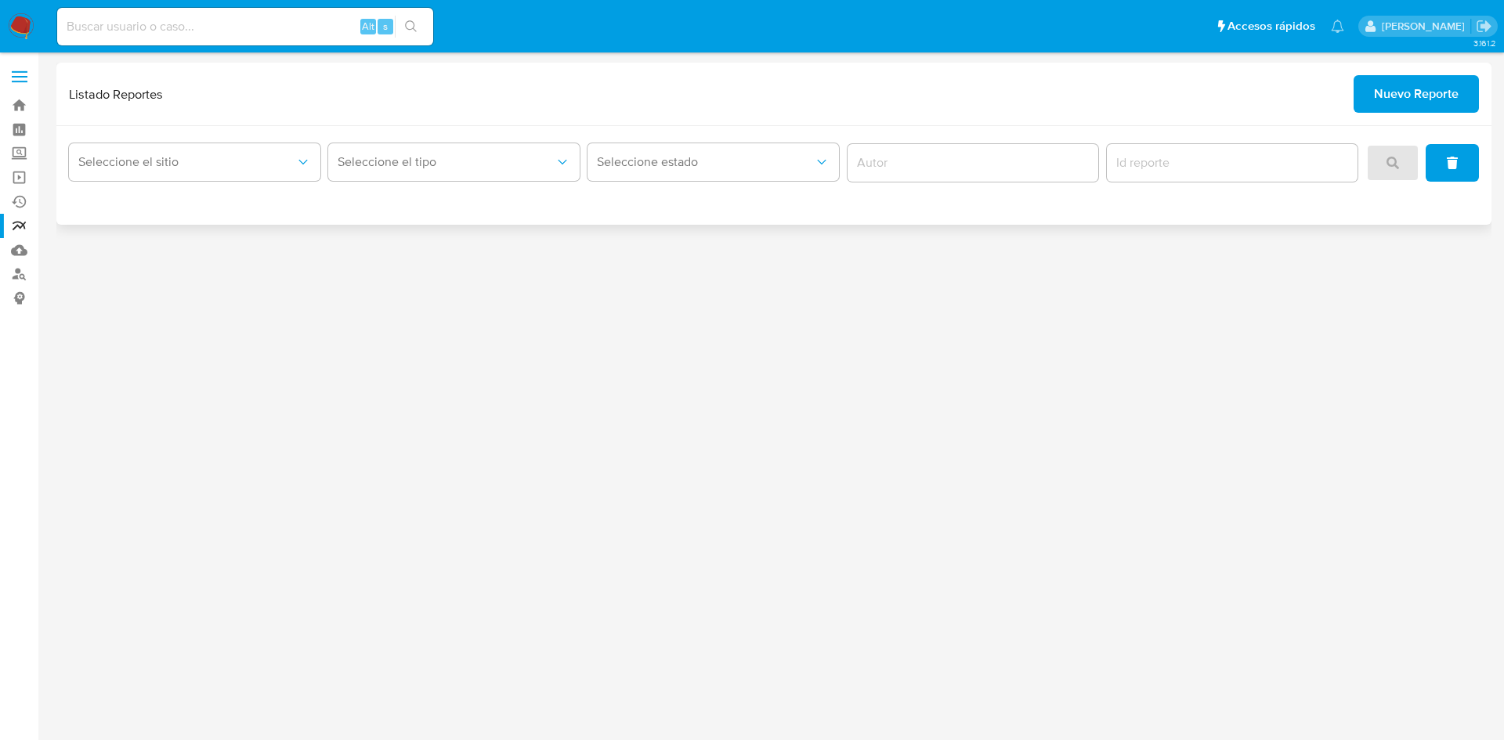
click at [110, 135] on div "Seleccione el sitio Seleccione el tipo Seleccione estado" at bounding box center [773, 175] width 1435 height 99
click at [131, 154] on button "Seleccione el sitio" at bounding box center [194, 162] width 251 height 38
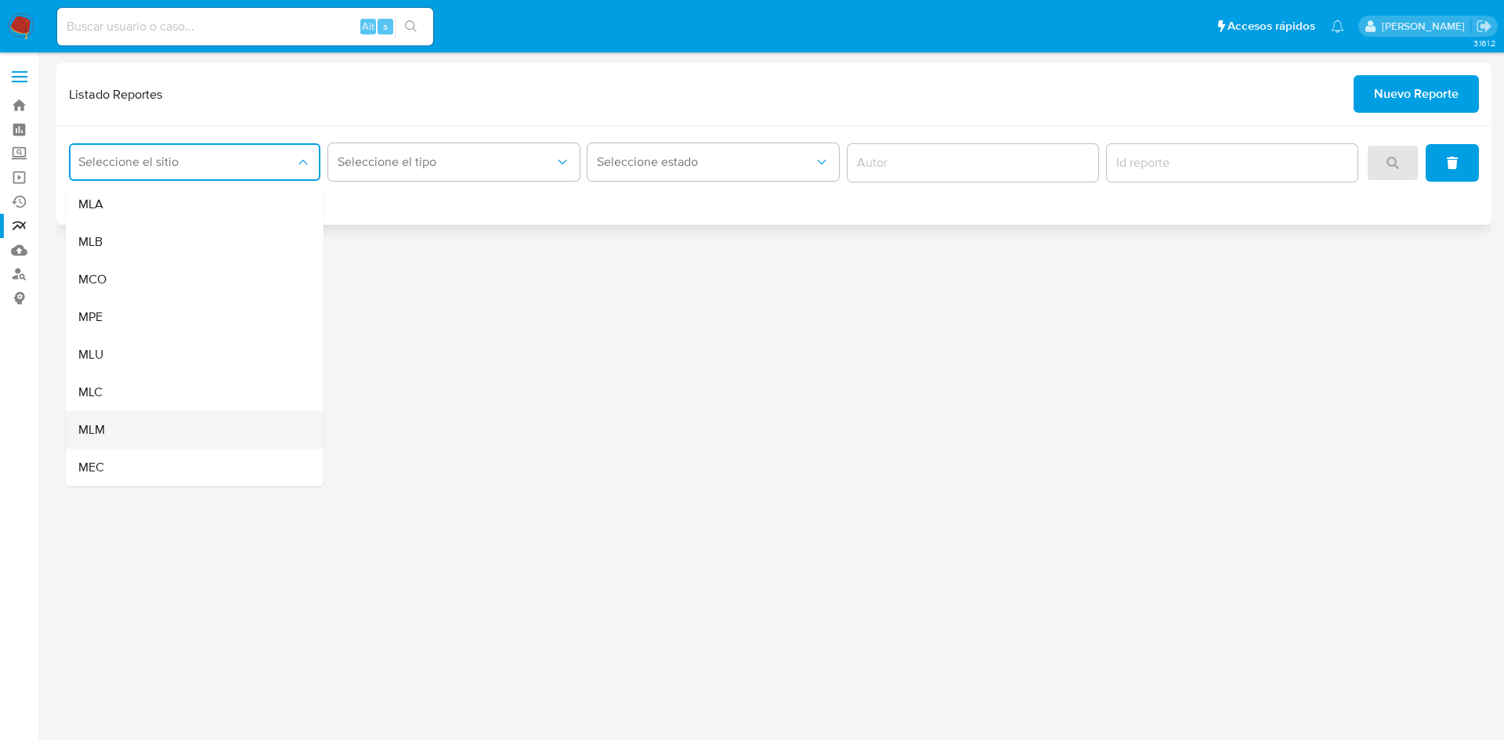
click at [135, 426] on div "MLM" at bounding box center [189, 430] width 223 height 38
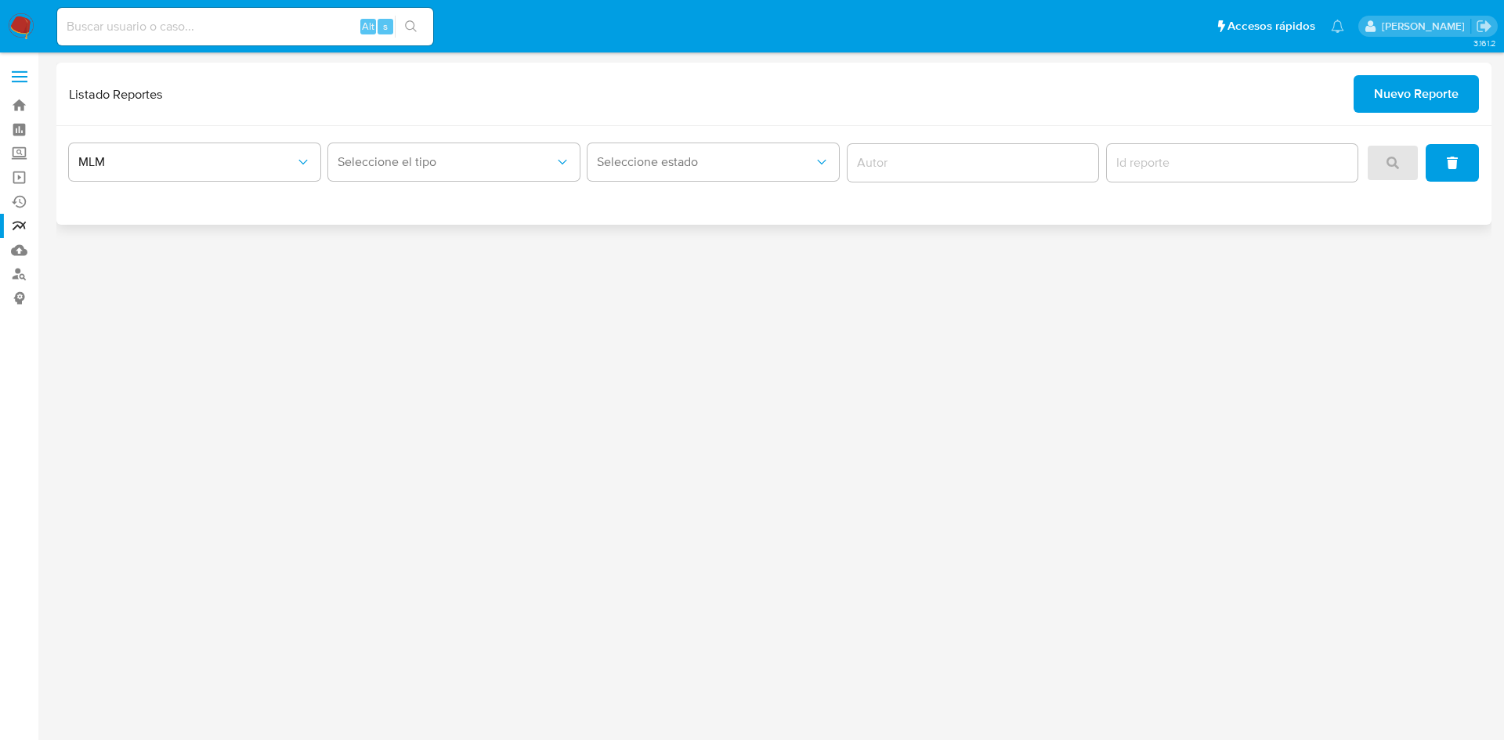
click at [416, 184] on div "Seleccione el tipo" at bounding box center [453, 163] width 251 height 49
click at [420, 173] on button "Seleccione el tipo" at bounding box center [453, 162] width 251 height 38
click at [450, 244] on div "LEGAJO UNICO" at bounding box center [449, 242] width 223 height 38
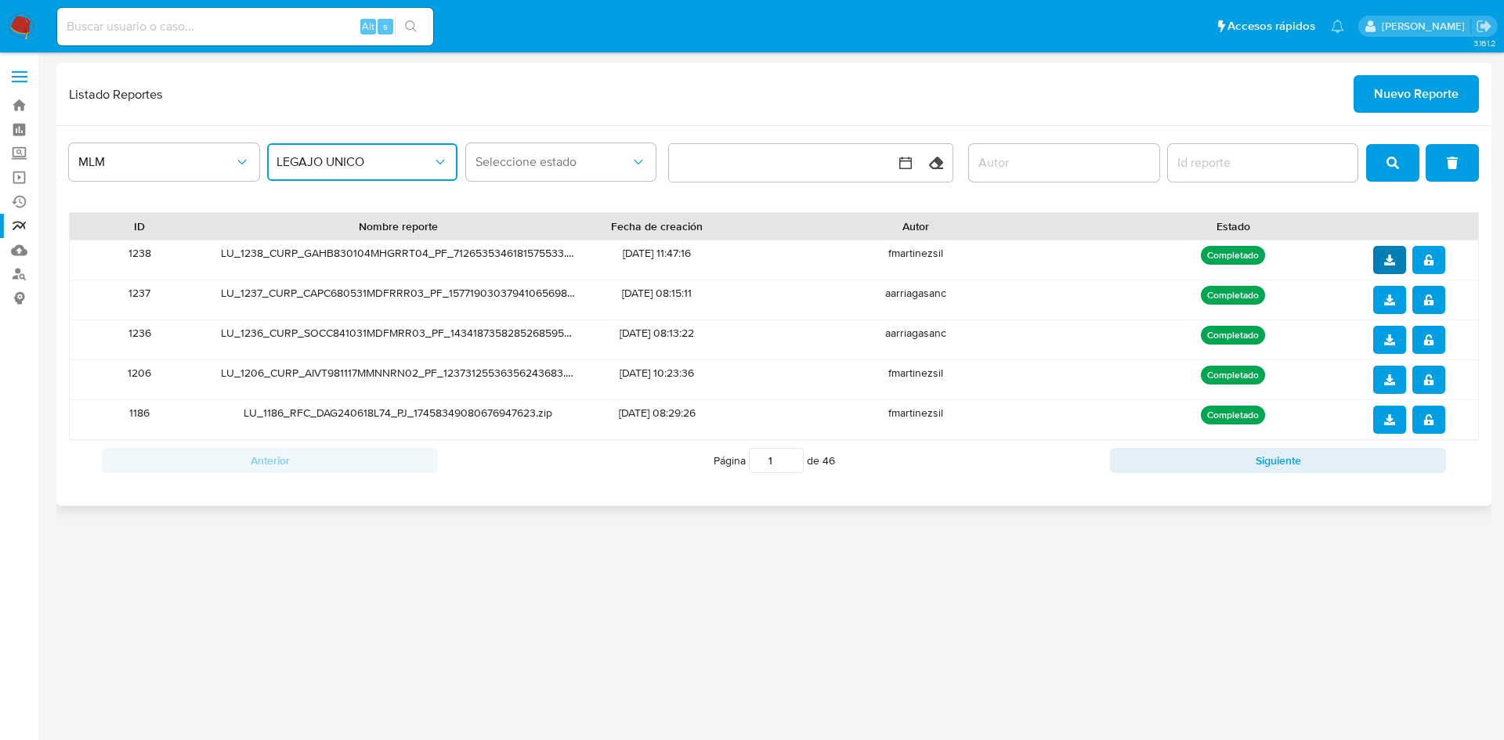
click at [1393, 260] on icon "download" at bounding box center [1389, 260] width 11 height 11
click at [1434, 262] on button "notify_security" at bounding box center [1428, 260] width 33 height 28
